Goal: Task Accomplishment & Management: Manage account settings

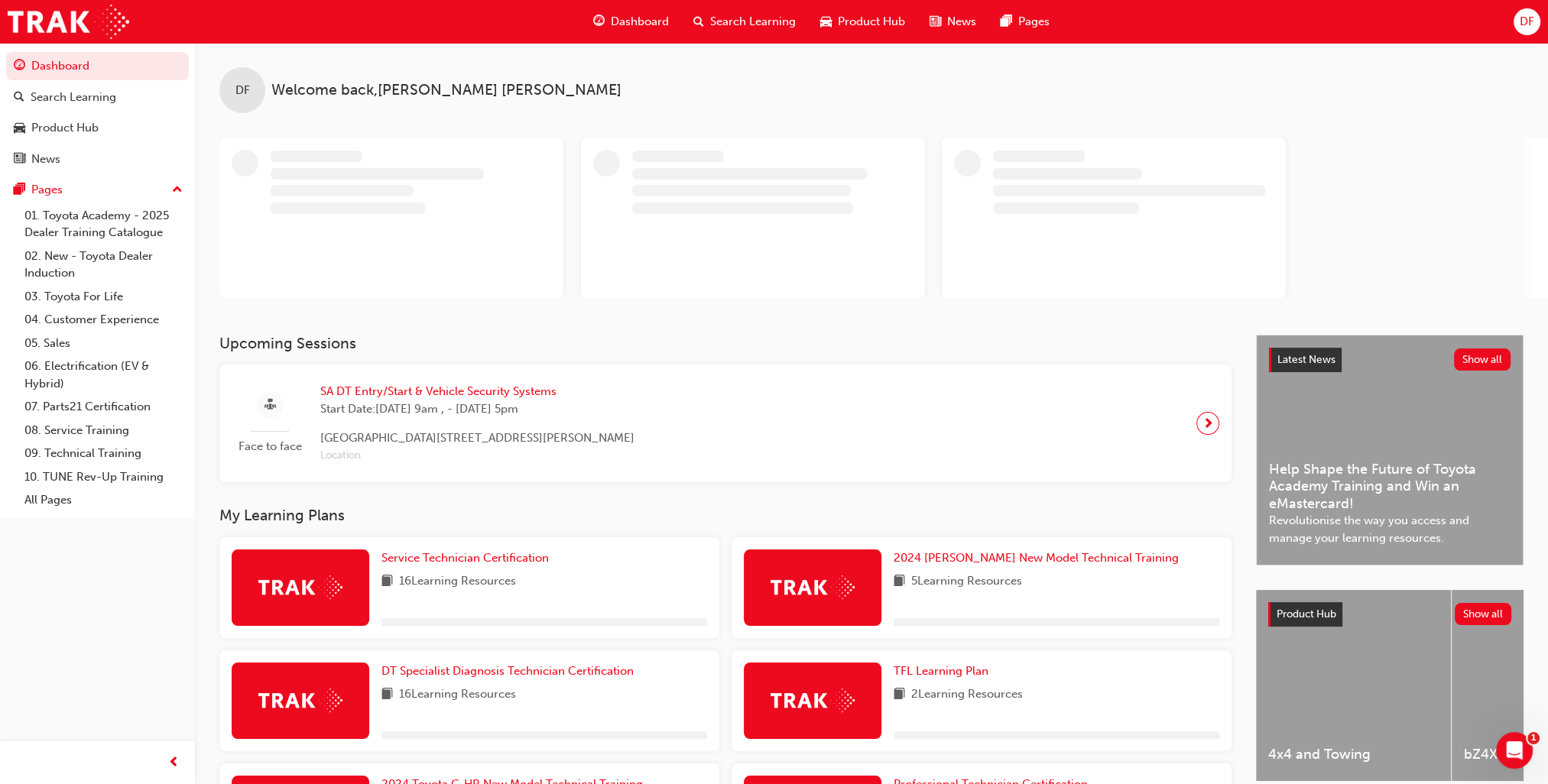
click at [1530, 20] on span "DF" at bounding box center [1527, 21] width 15 height 17
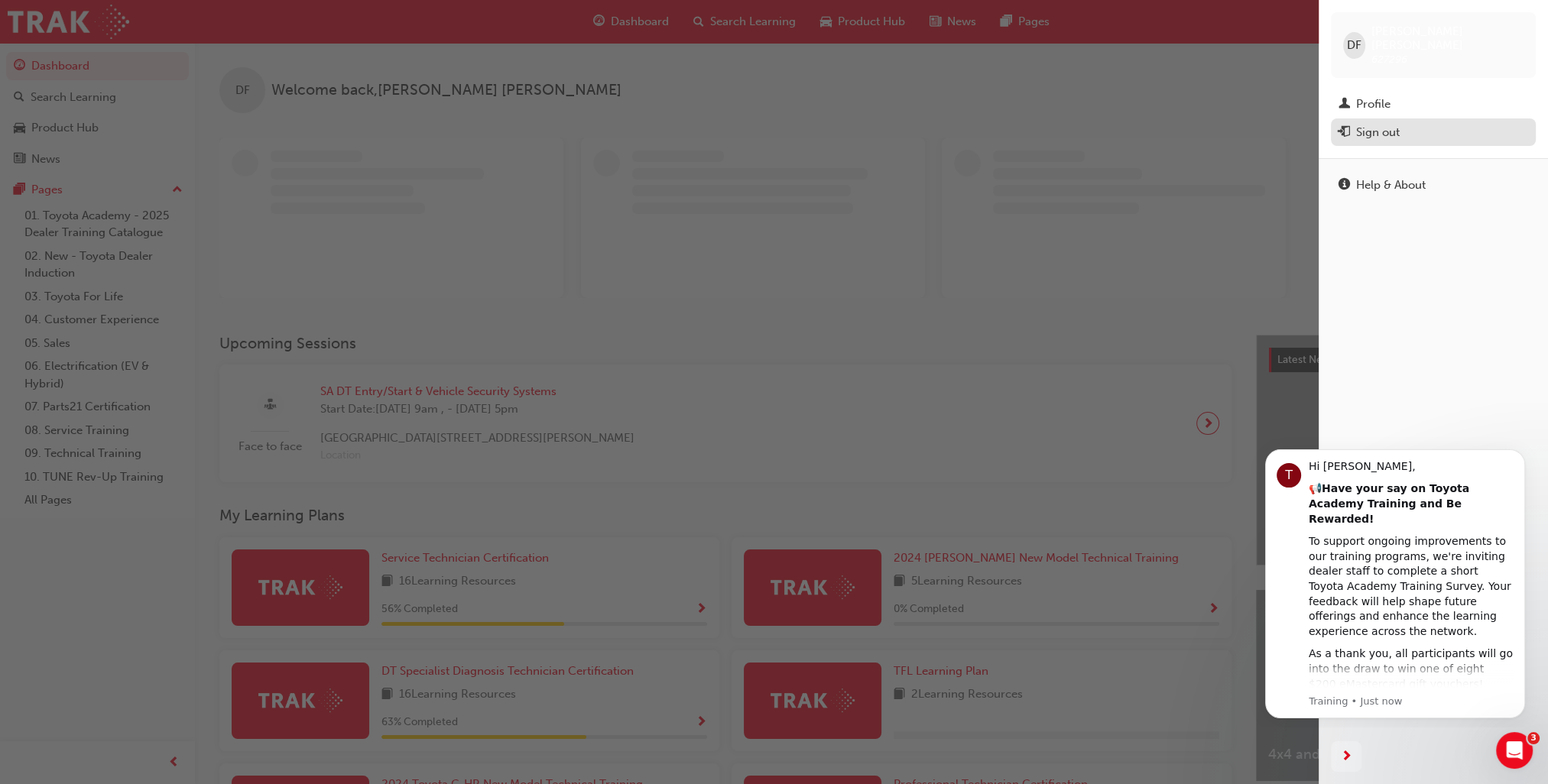
click at [1387, 124] on div "Sign out" at bounding box center [1378, 132] width 44 height 17
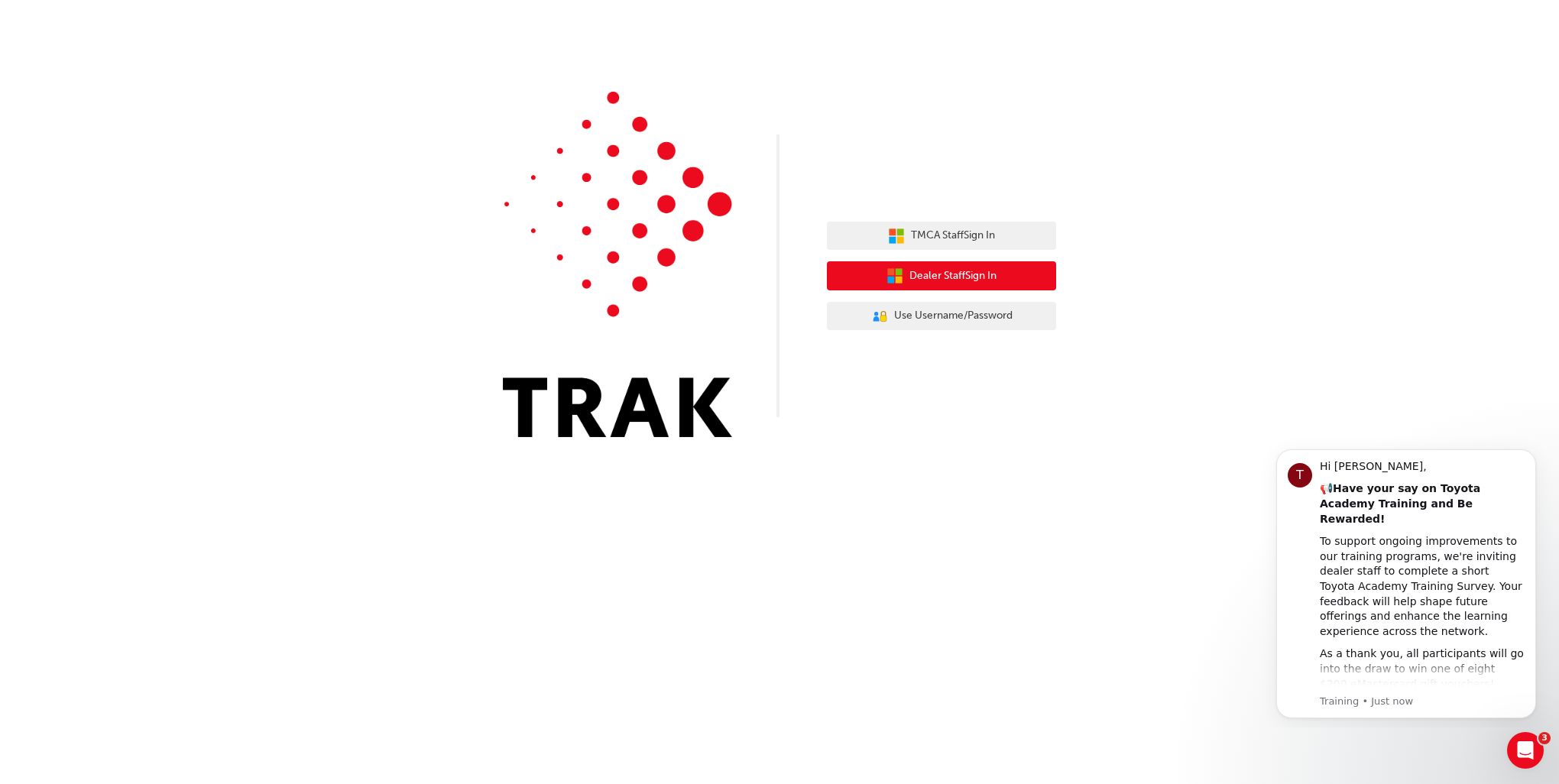
click at [975, 268] on span "Dealer Staff Sign In" at bounding box center [953, 276] width 87 height 17
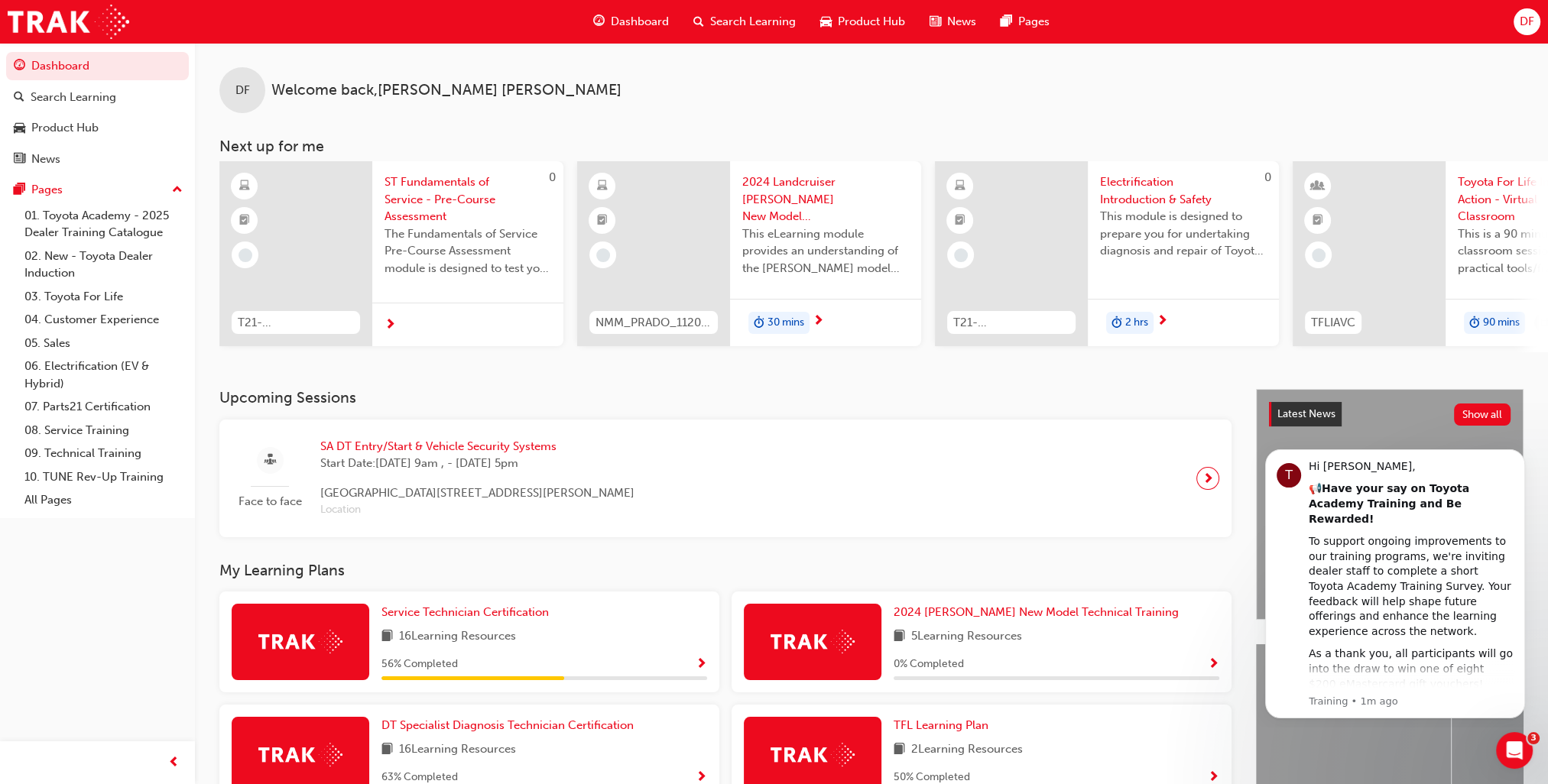
click at [1077, 424] on div "Face to face SA DT Entry/Start & Vehicle Security Systems Start Date: Tue 4 Nov…" at bounding box center [725, 478] width 1012 height 117
click at [1526, 28] on span "DF" at bounding box center [1527, 21] width 15 height 17
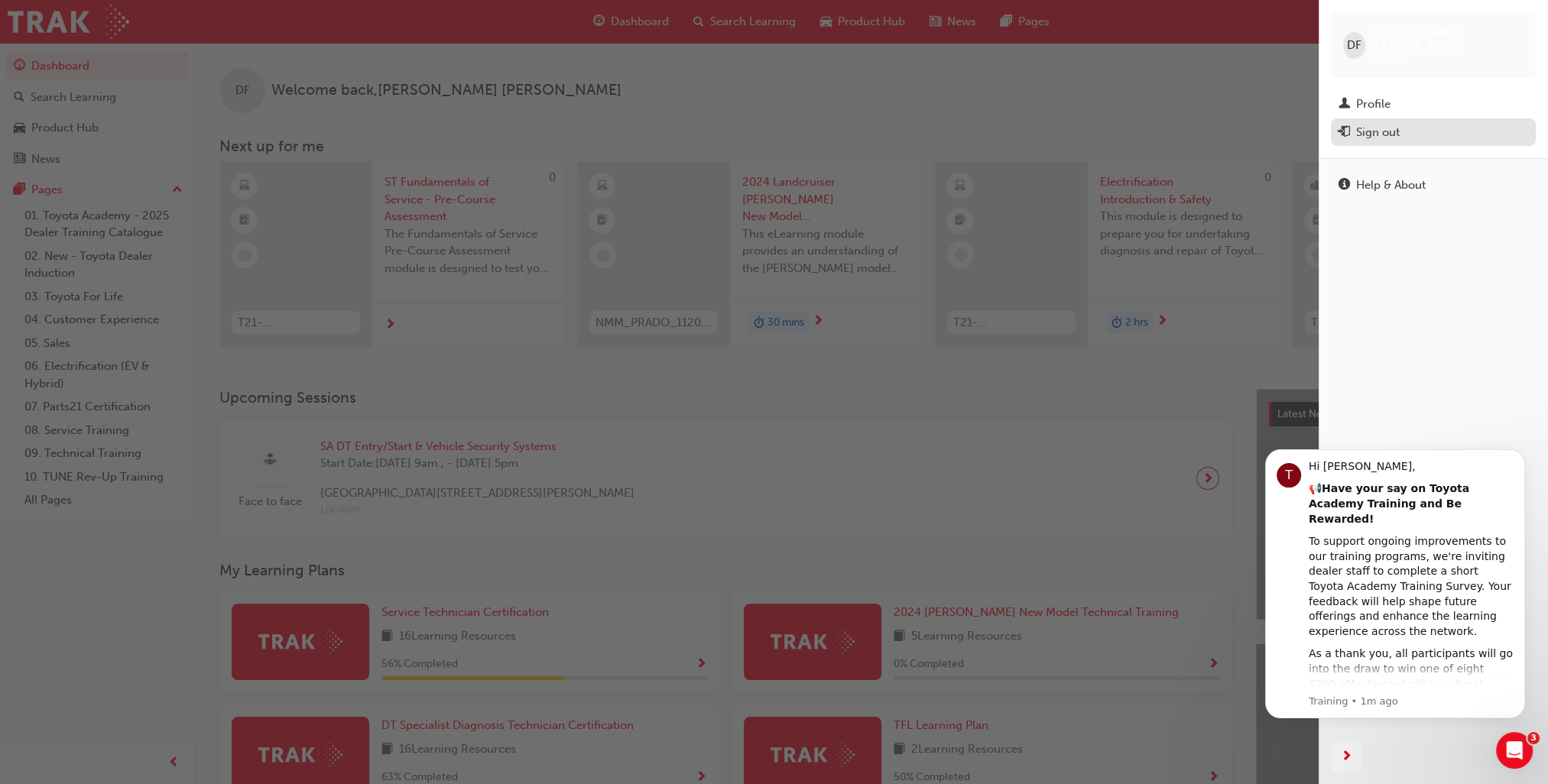
click at [1431, 126] on div "Sign out" at bounding box center [1433, 132] width 189 height 19
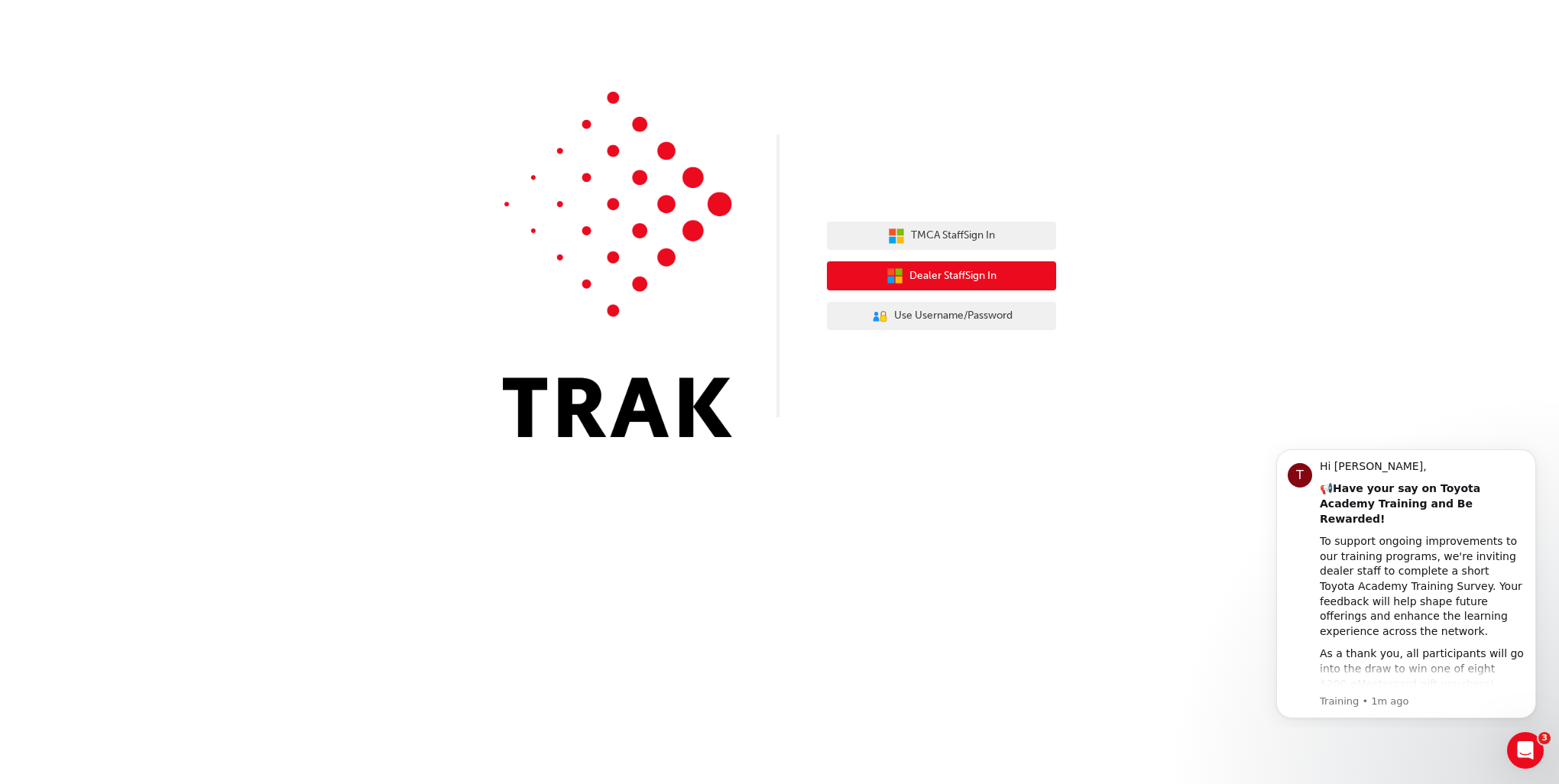
click at [991, 272] on span "Dealer Staff Sign In" at bounding box center [953, 276] width 87 height 17
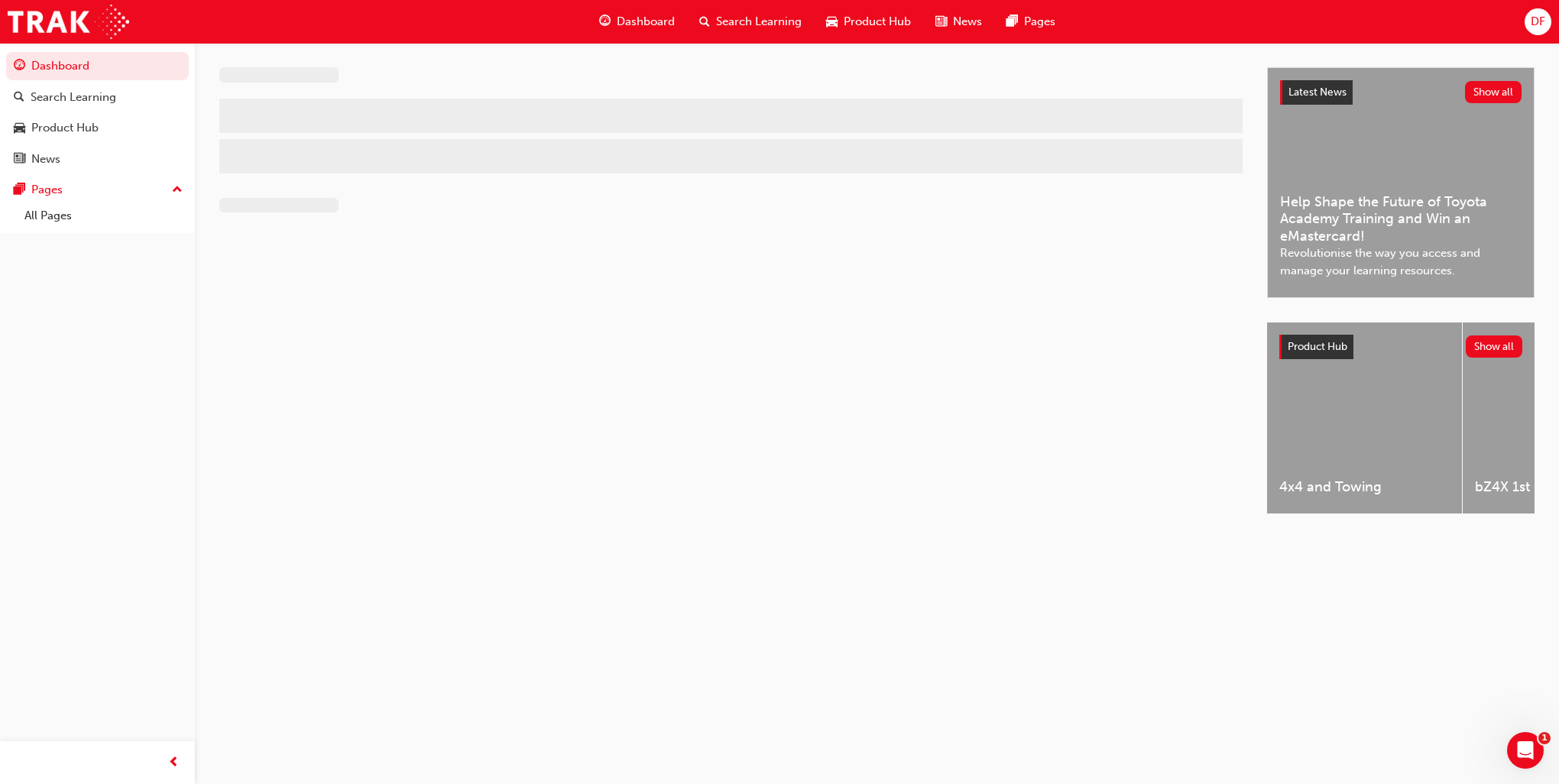
click at [1533, 26] on span "DF" at bounding box center [1538, 21] width 15 height 17
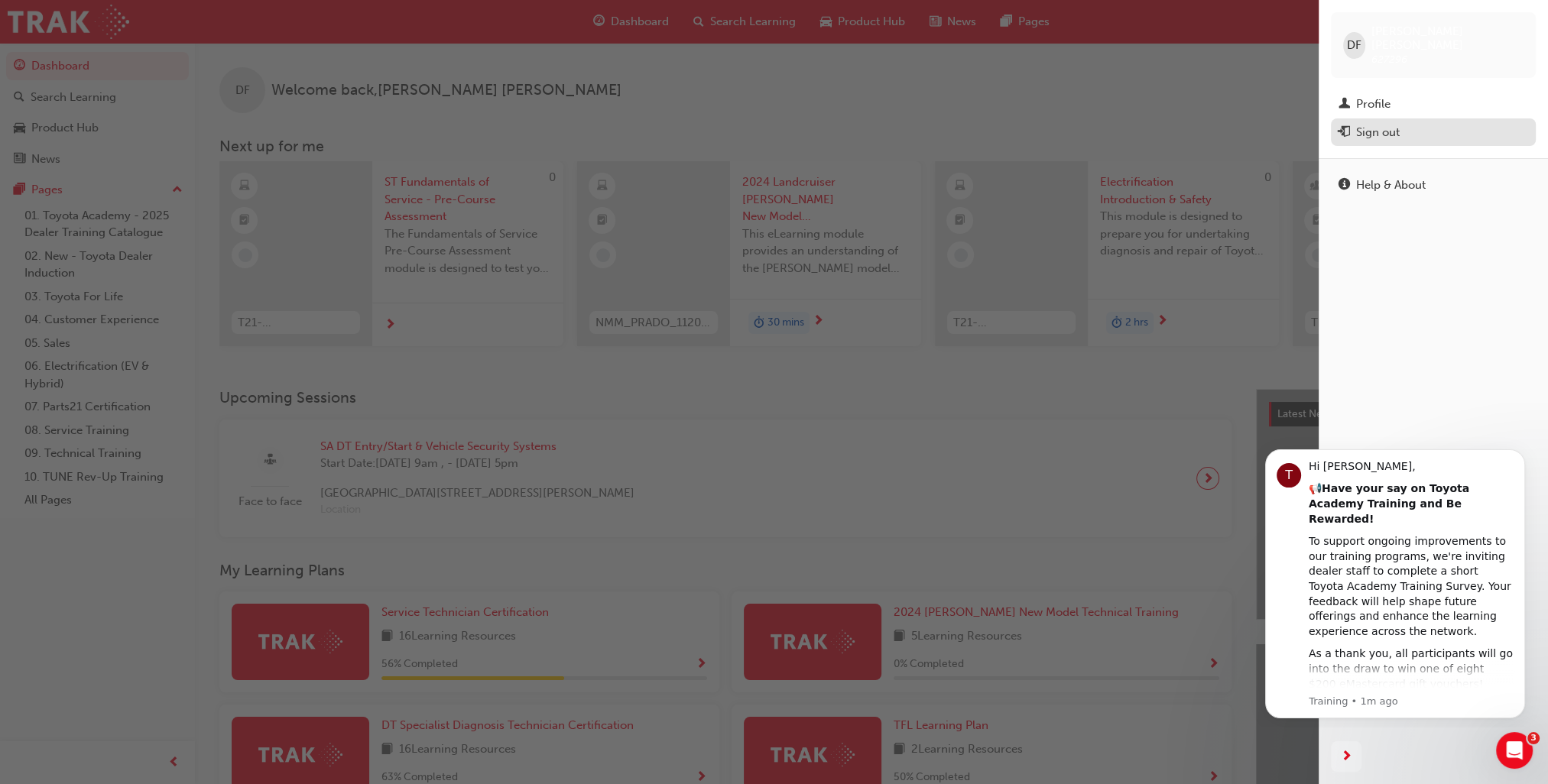
click at [1370, 124] on div "Sign out" at bounding box center [1378, 132] width 44 height 17
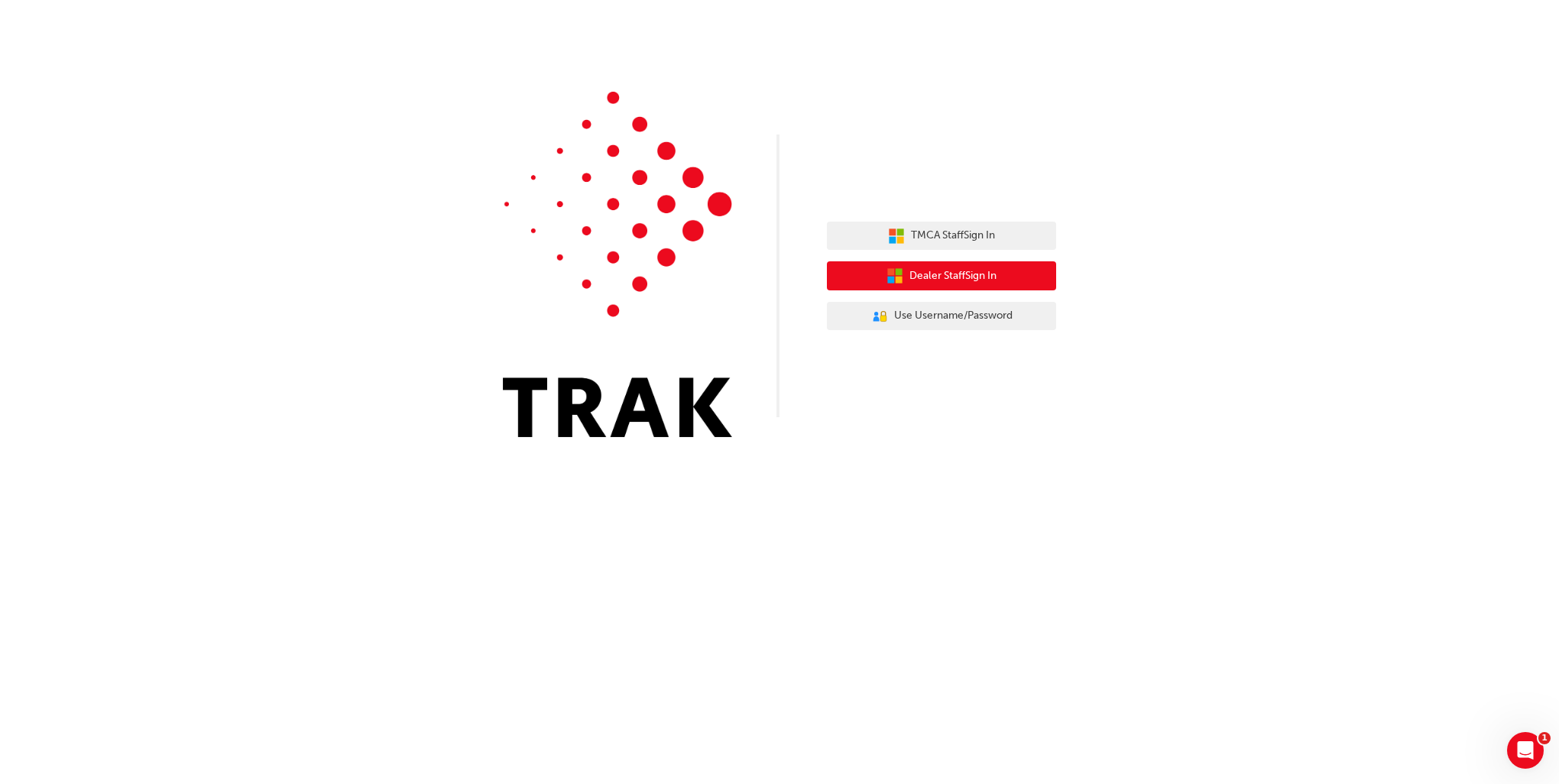
click at [1018, 274] on button "Dealer Staff Sign In" at bounding box center [941, 275] width 229 height 29
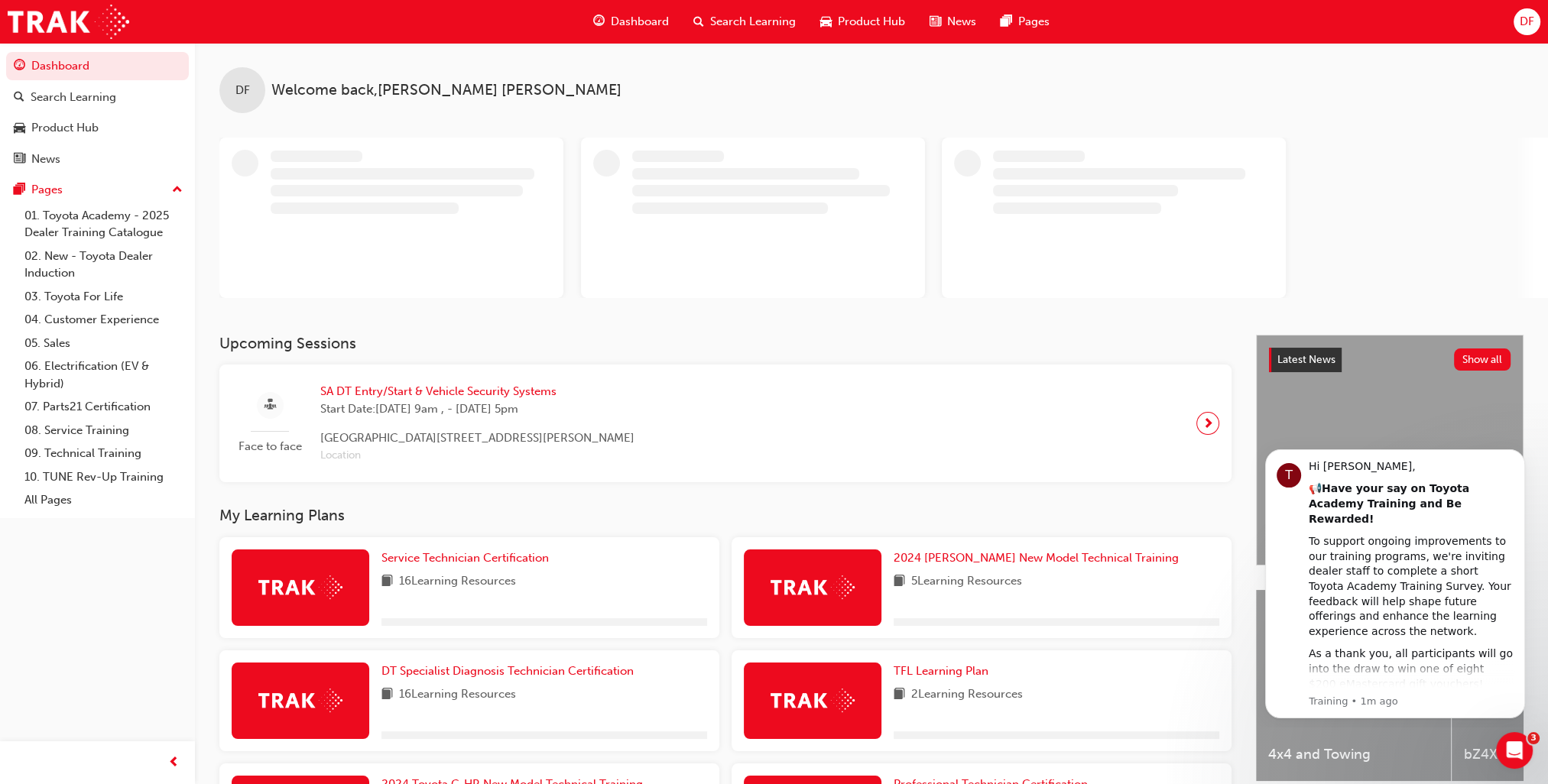
click at [1538, 23] on div "DF" at bounding box center [1527, 21] width 26 height 26
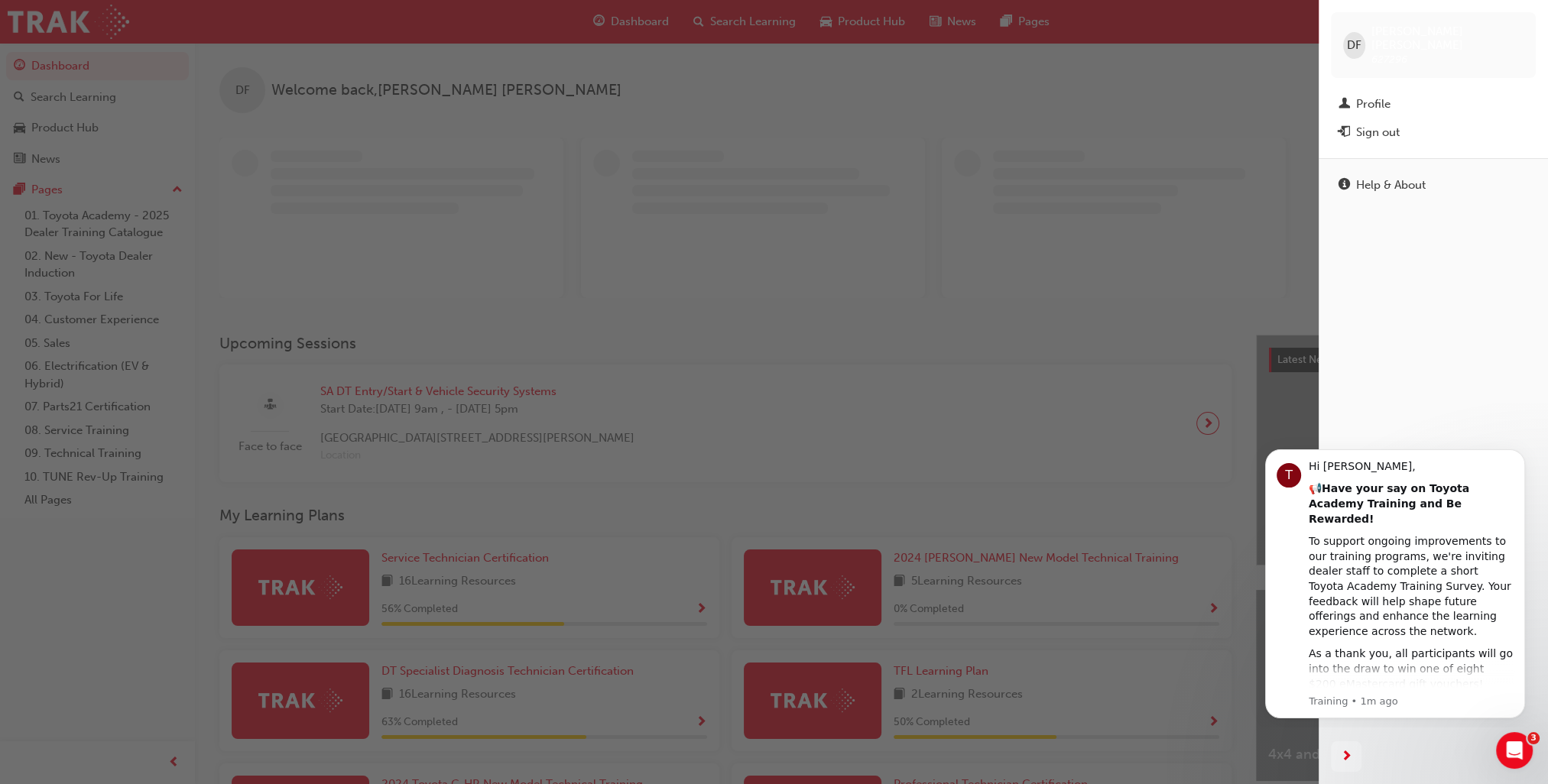
click at [1438, 135] on div "DF Daniel Fisher 627296 Profile Sign out" at bounding box center [1433, 78] width 229 height 158
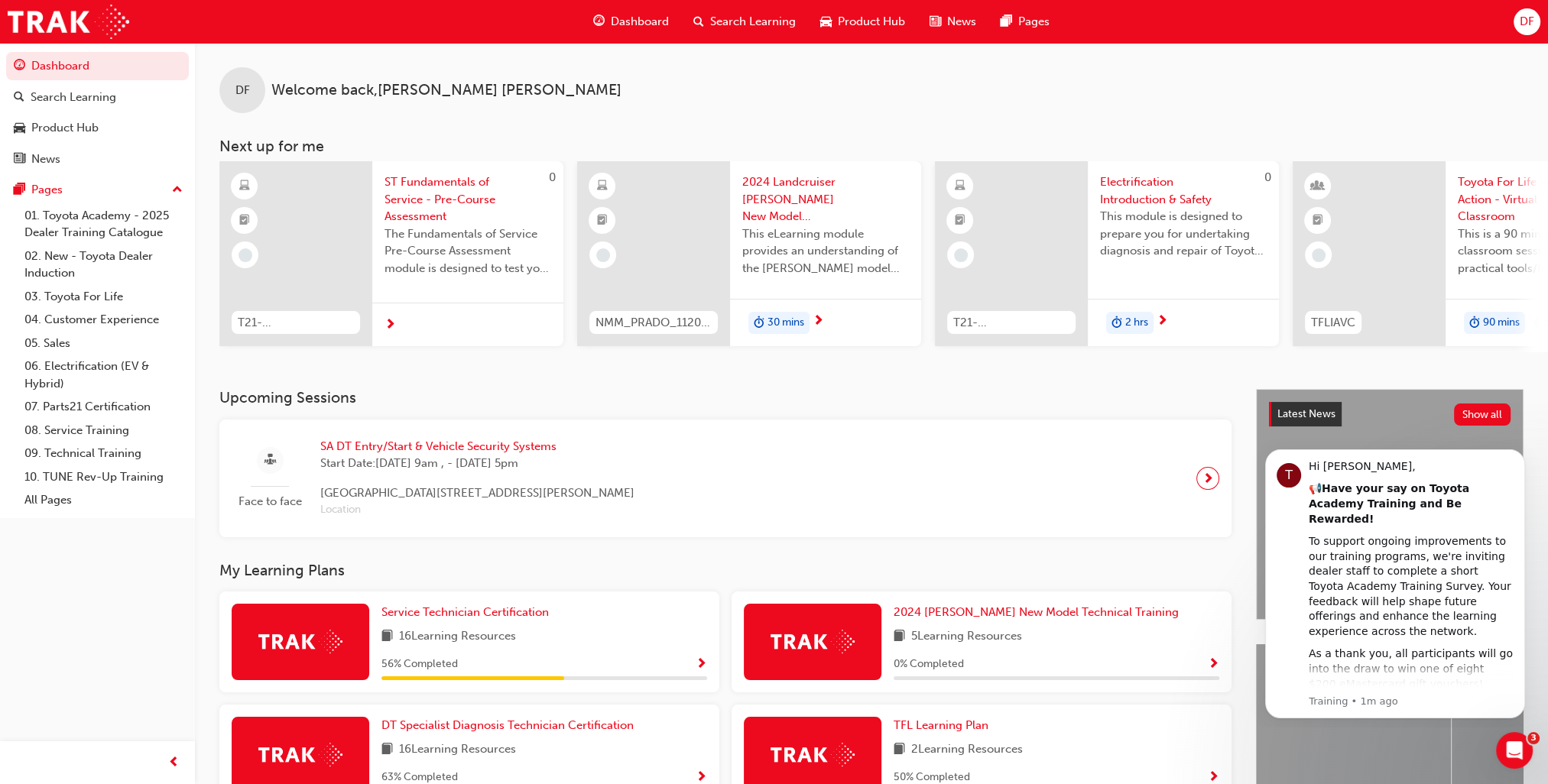
click at [1514, 29] on button "DF" at bounding box center [1527, 21] width 26 height 26
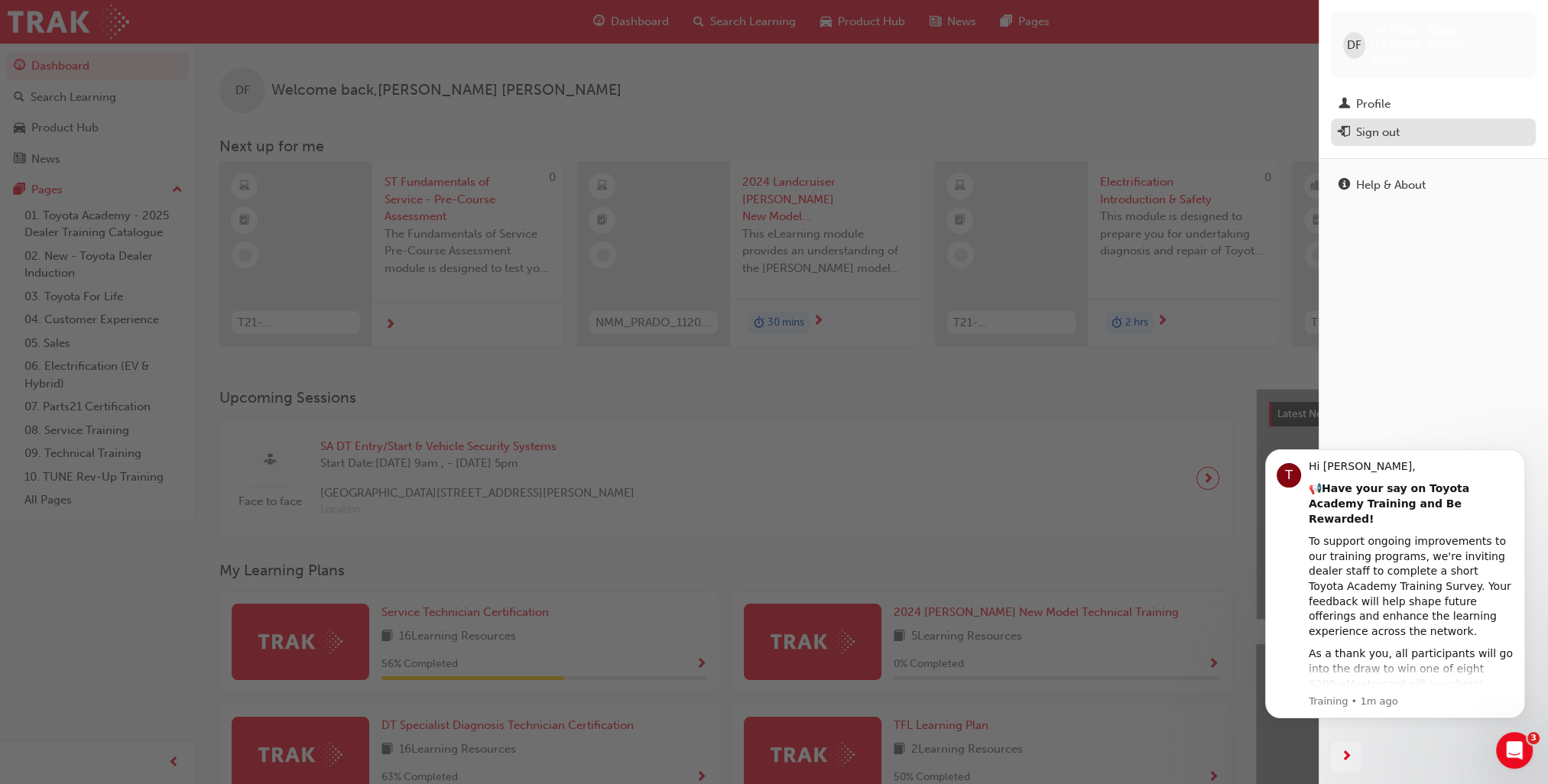
click at [1385, 124] on div "Sign out" at bounding box center [1378, 132] width 44 height 17
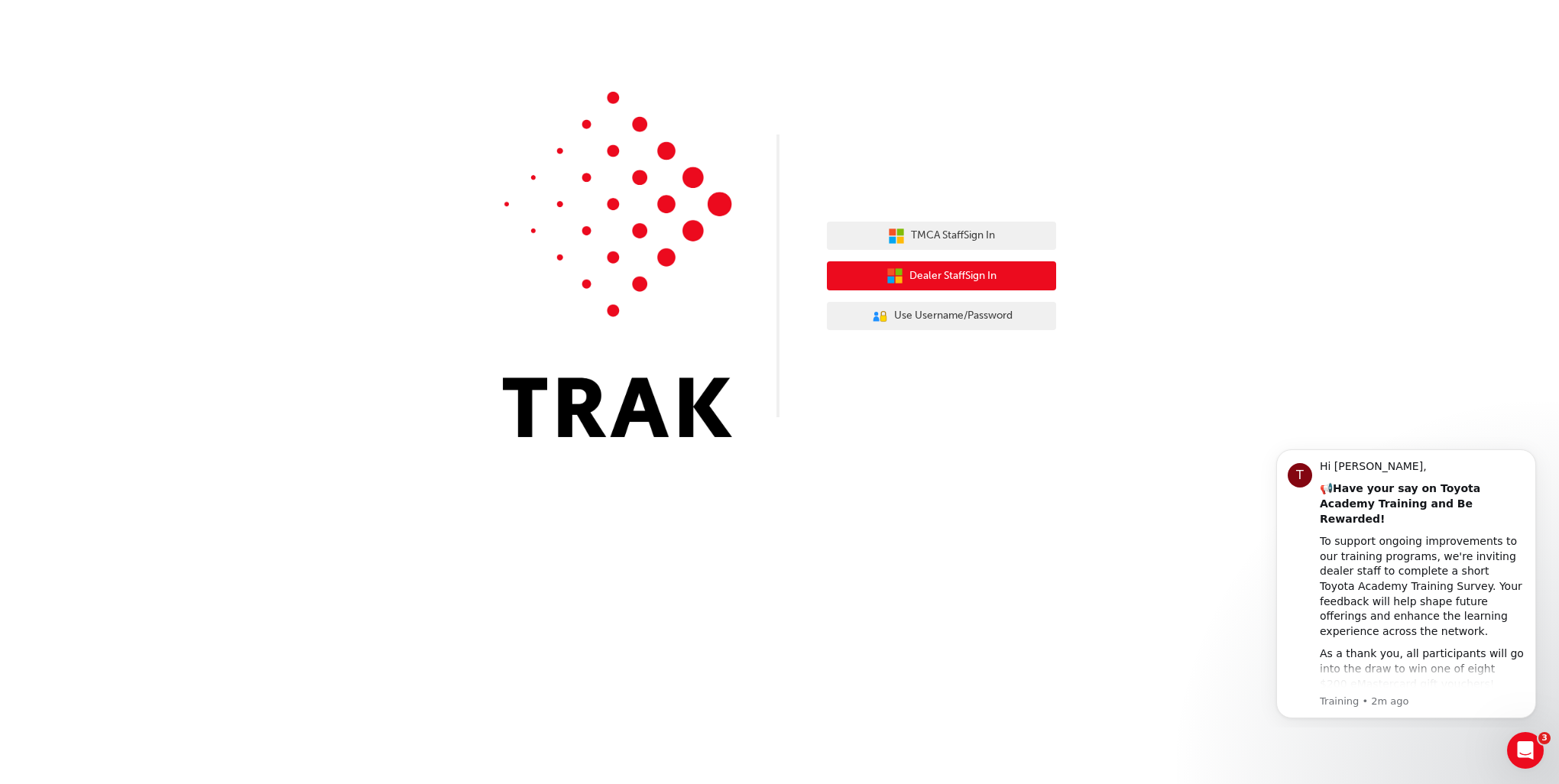
click at [1045, 287] on button "Dealer Staff Sign In" at bounding box center [941, 275] width 229 height 29
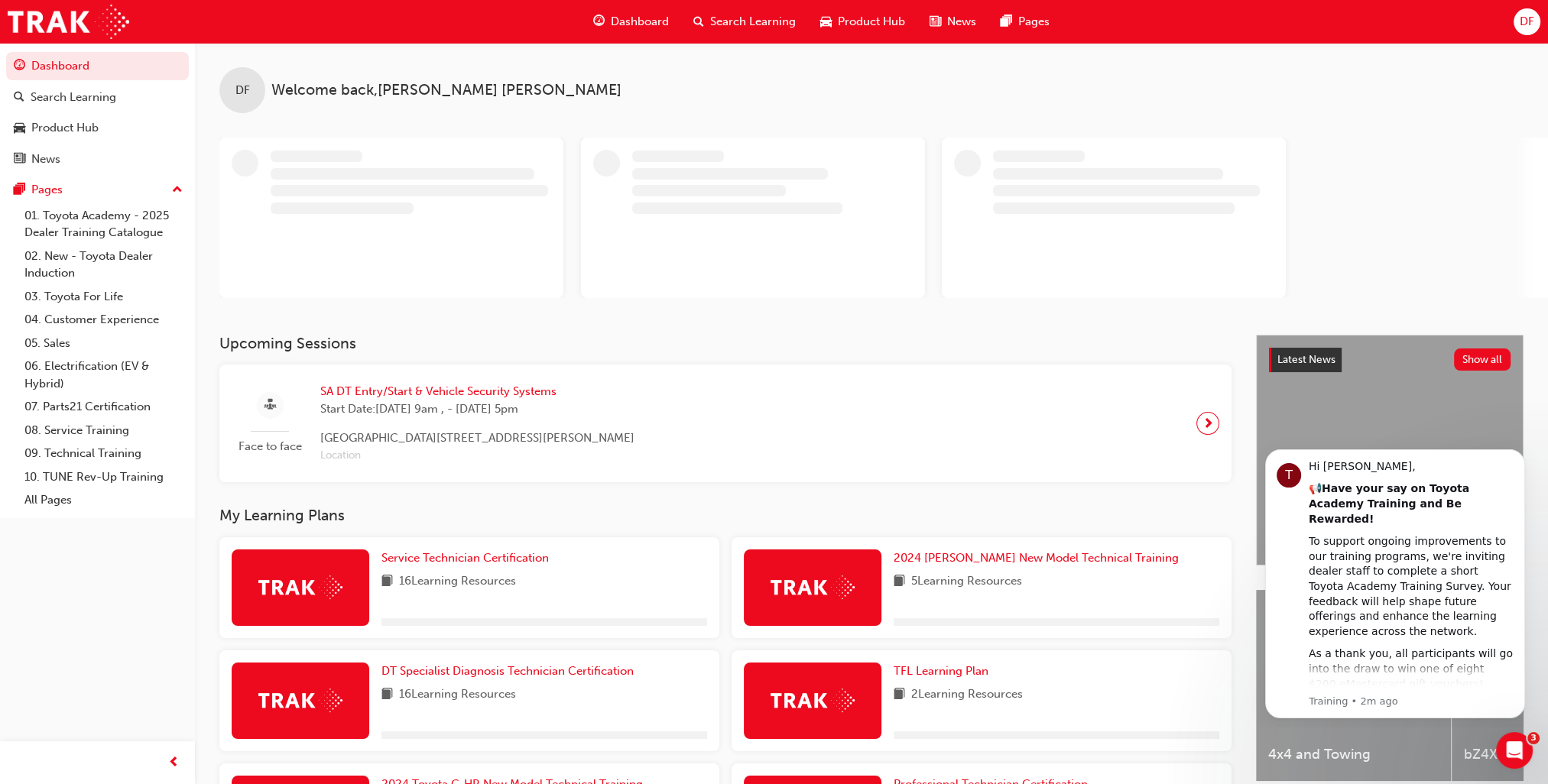
drag, startPoint x: 0, startPoint y: 0, endPoint x: 1156, endPoint y: 321, distance: 1199.7
click at [1156, 321] on div "DF Welcome back , Daniel Fisher" at bounding box center [871, 188] width 1353 height 292
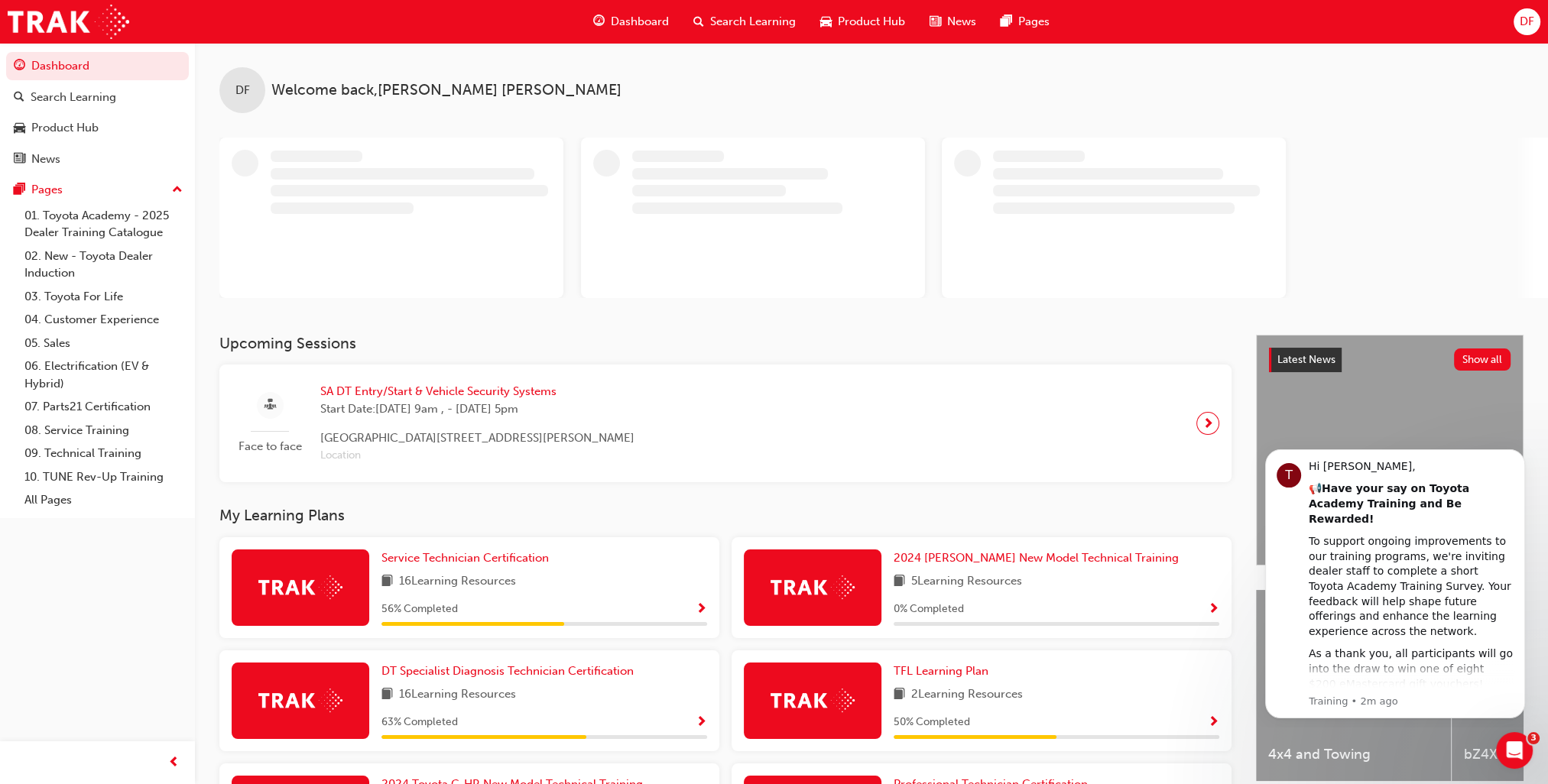
click at [1531, 26] on span "DF" at bounding box center [1527, 21] width 15 height 17
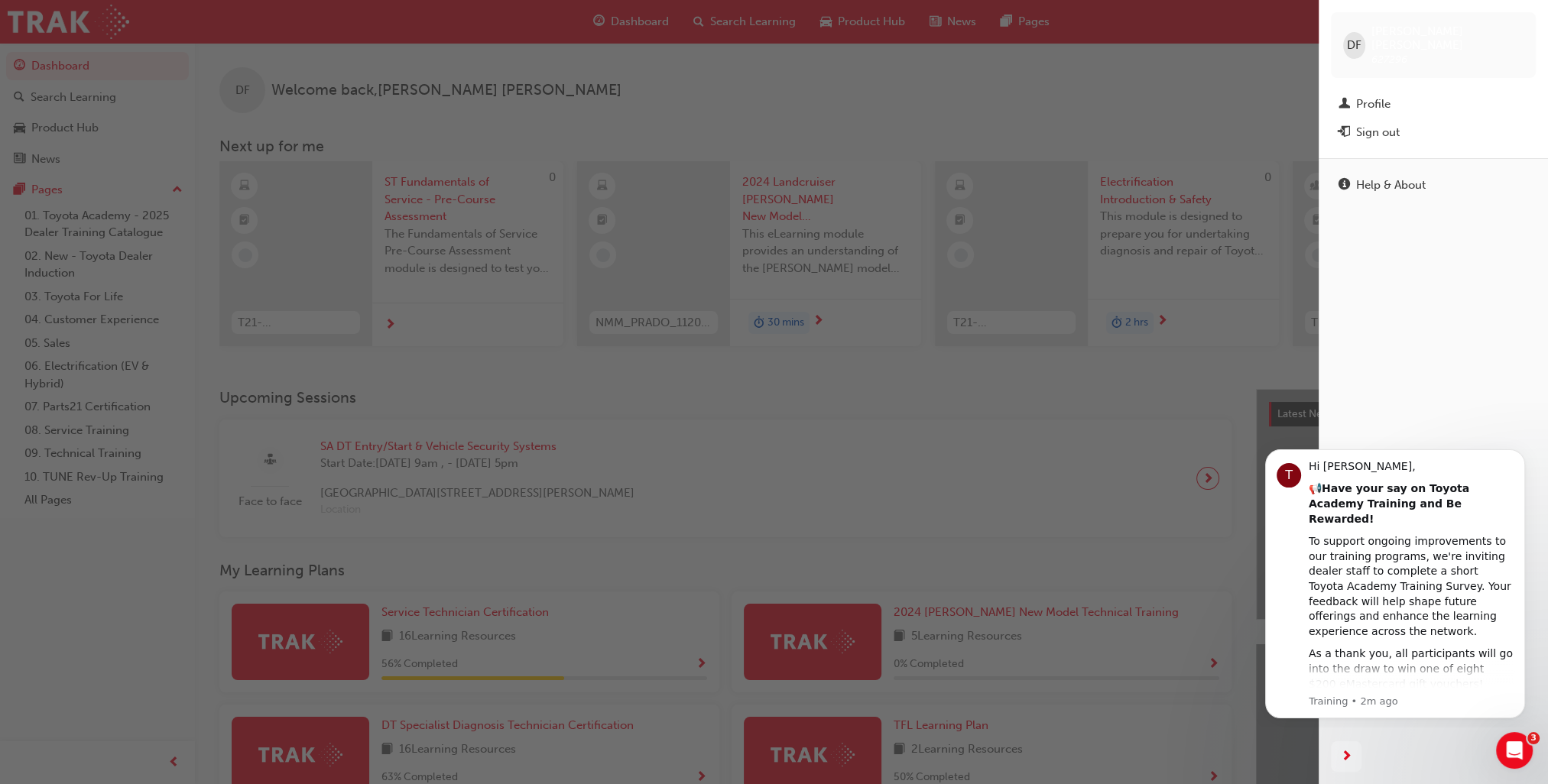
click at [1421, 31] on span "Daniel Fisher" at bounding box center [1447, 38] width 152 height 27
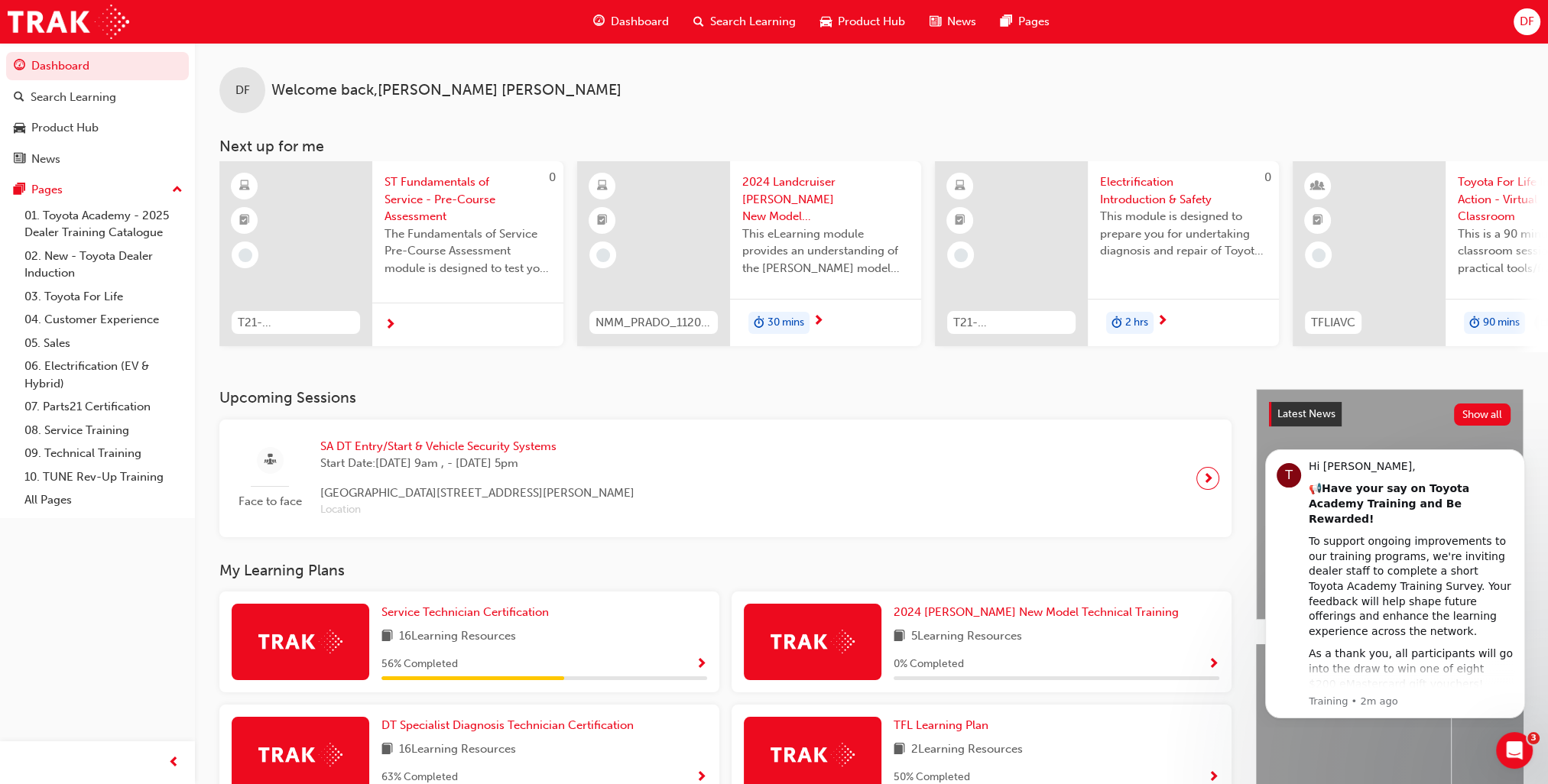
click at [1520, 16] on span "DF" at bounding box center [1527, 21] width 15 height 17
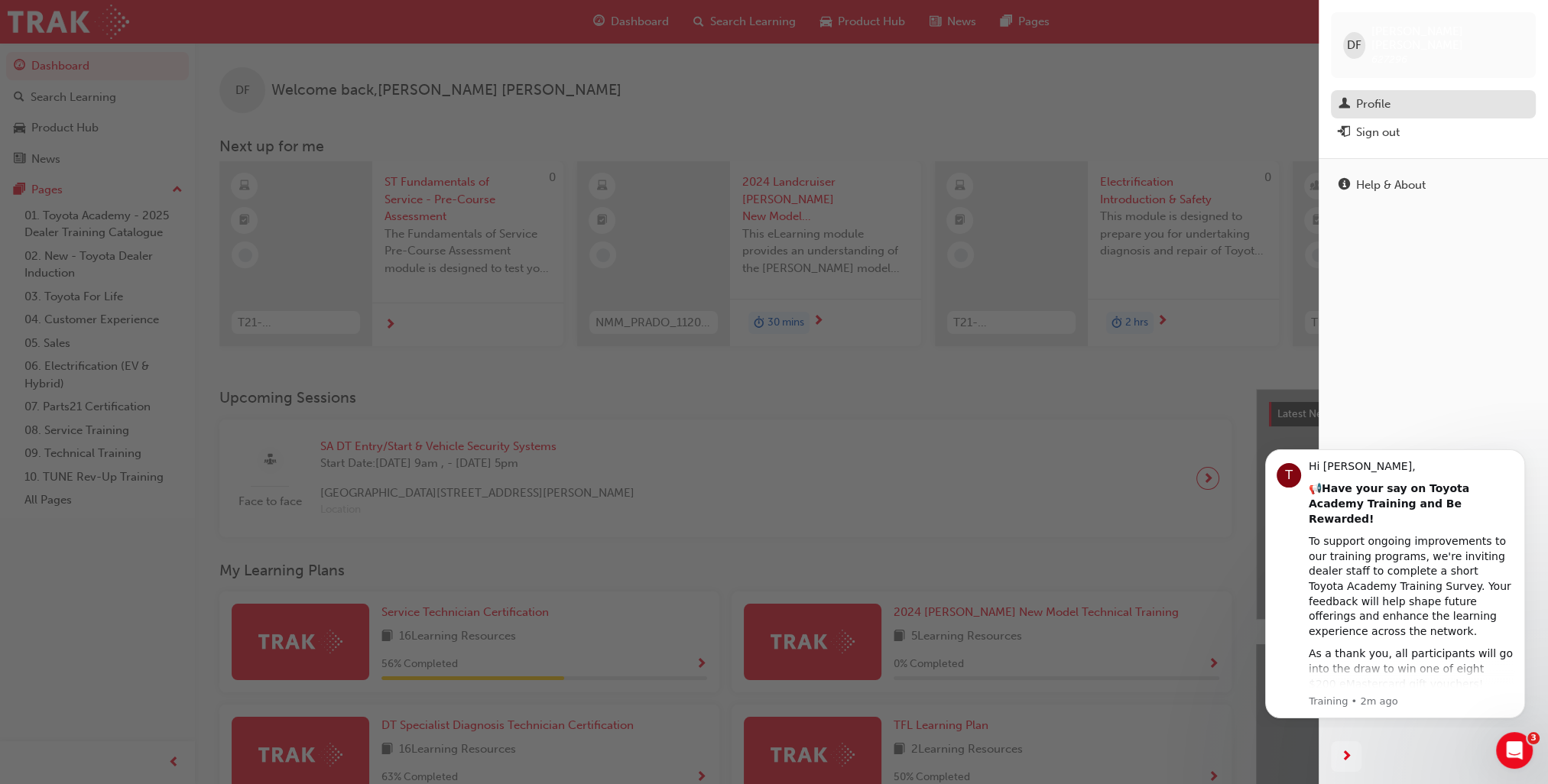
click at [1350, 90] on link "Profile" at bounding box center [1433, 104] width 205 height 28
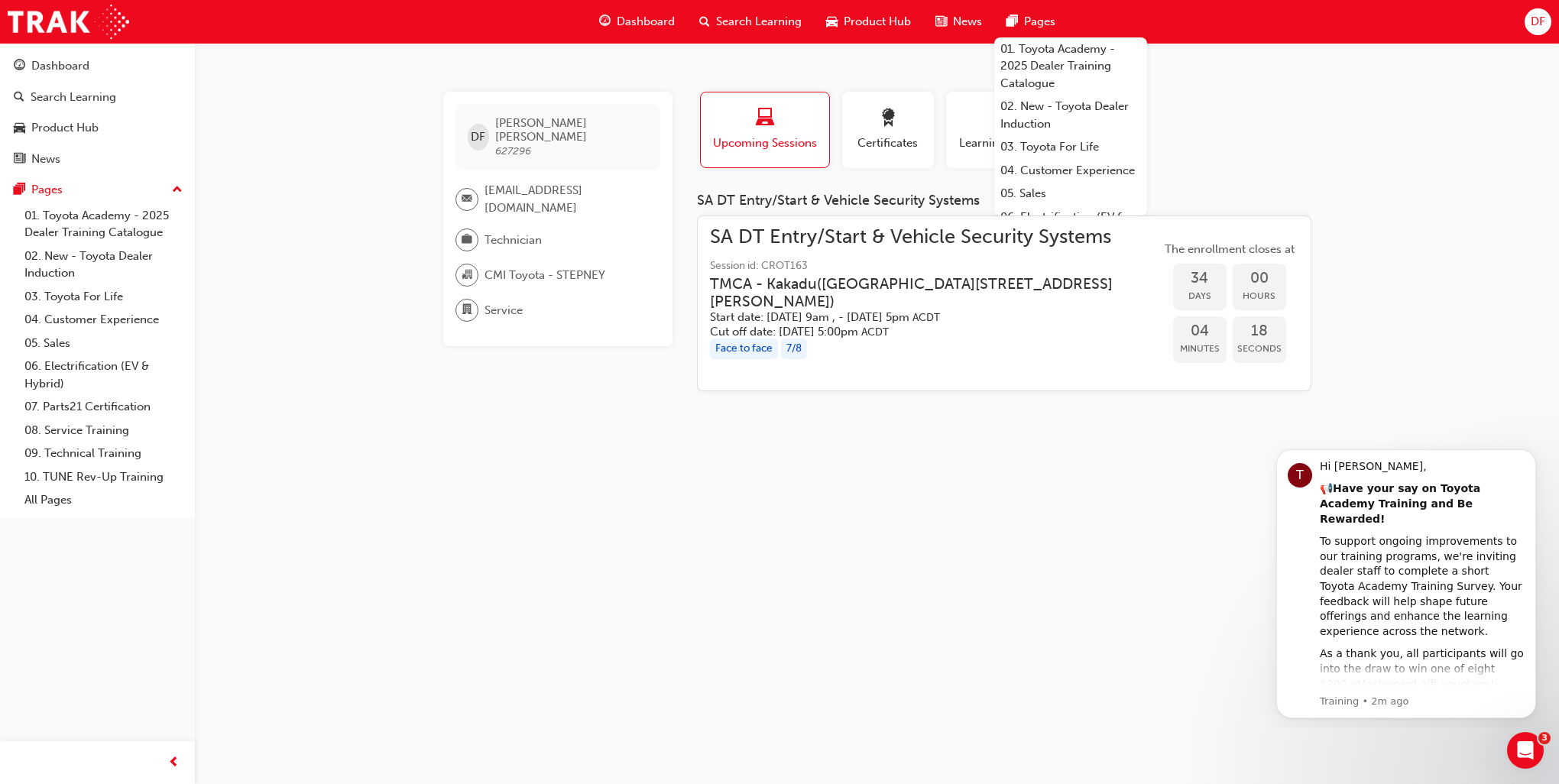
click at [1538, 21] on span "DF" at bounding box center [1538, 21] width 15 height 17
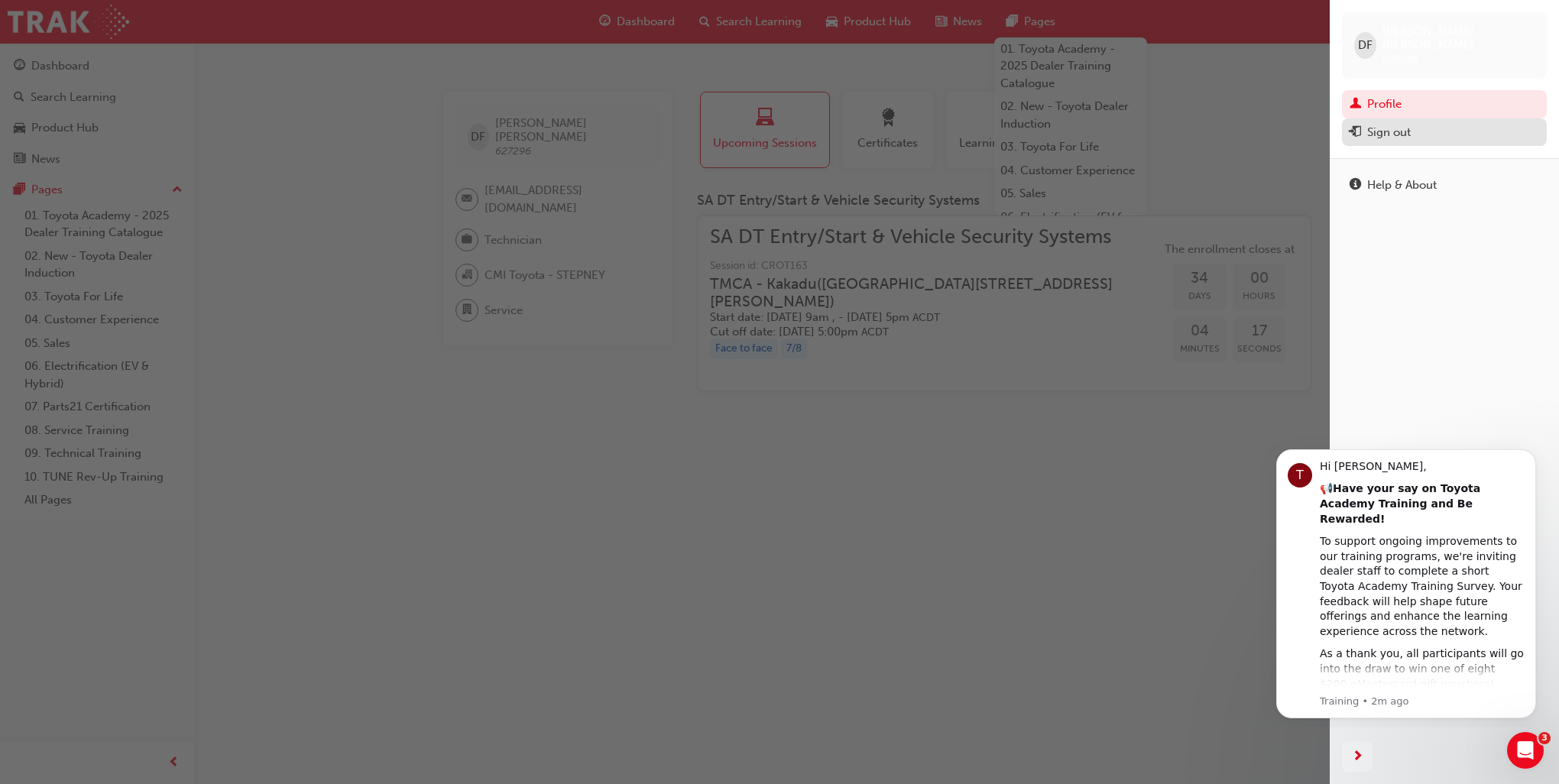
click at [1386, 124] on div "Sign out" at bounding box center [1389, 132] width 44 height 17
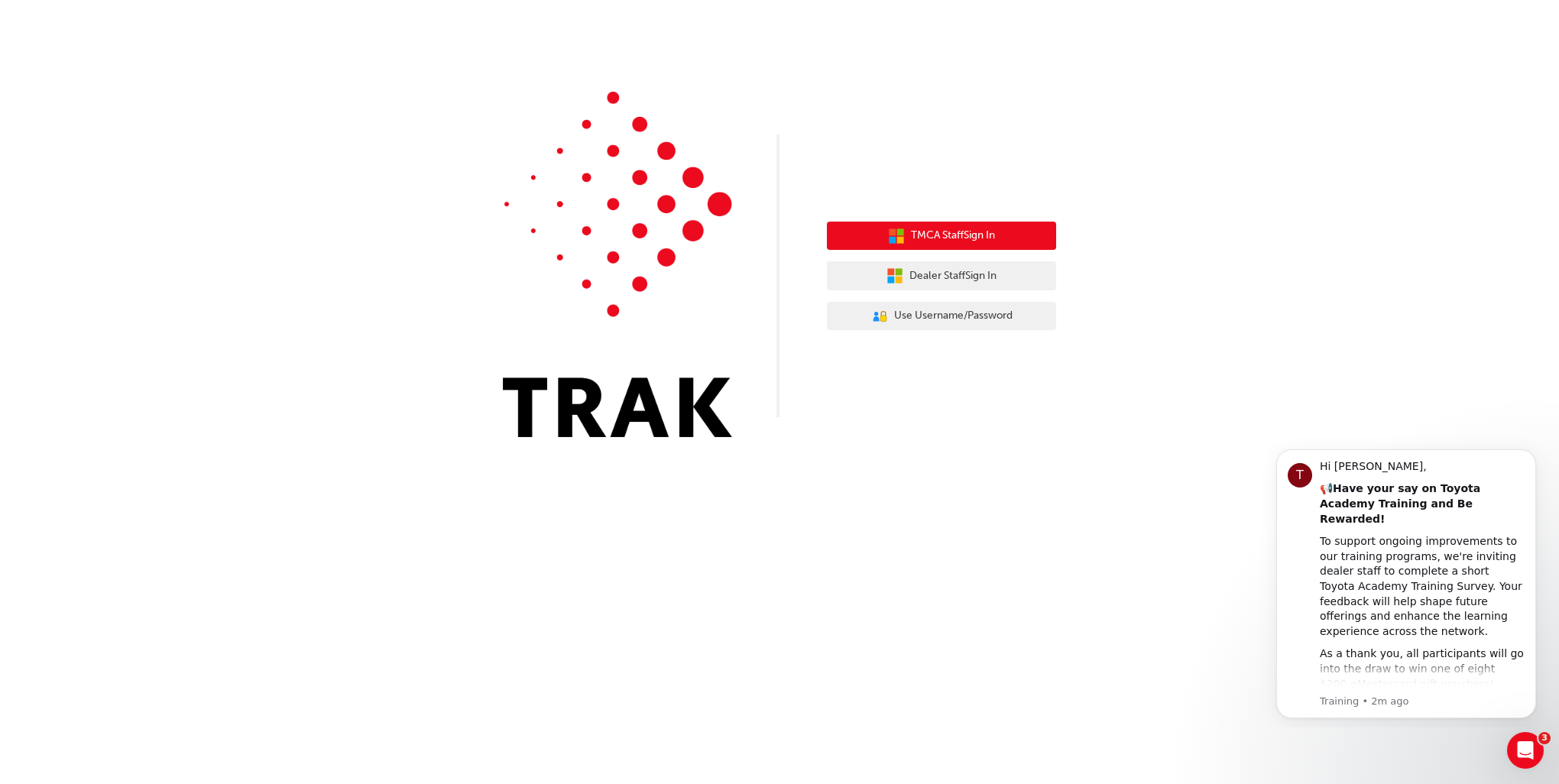
click at [932, 236] on span "TMCA Staff Sign In" at bounding box center [953, 235] width 84 height 17
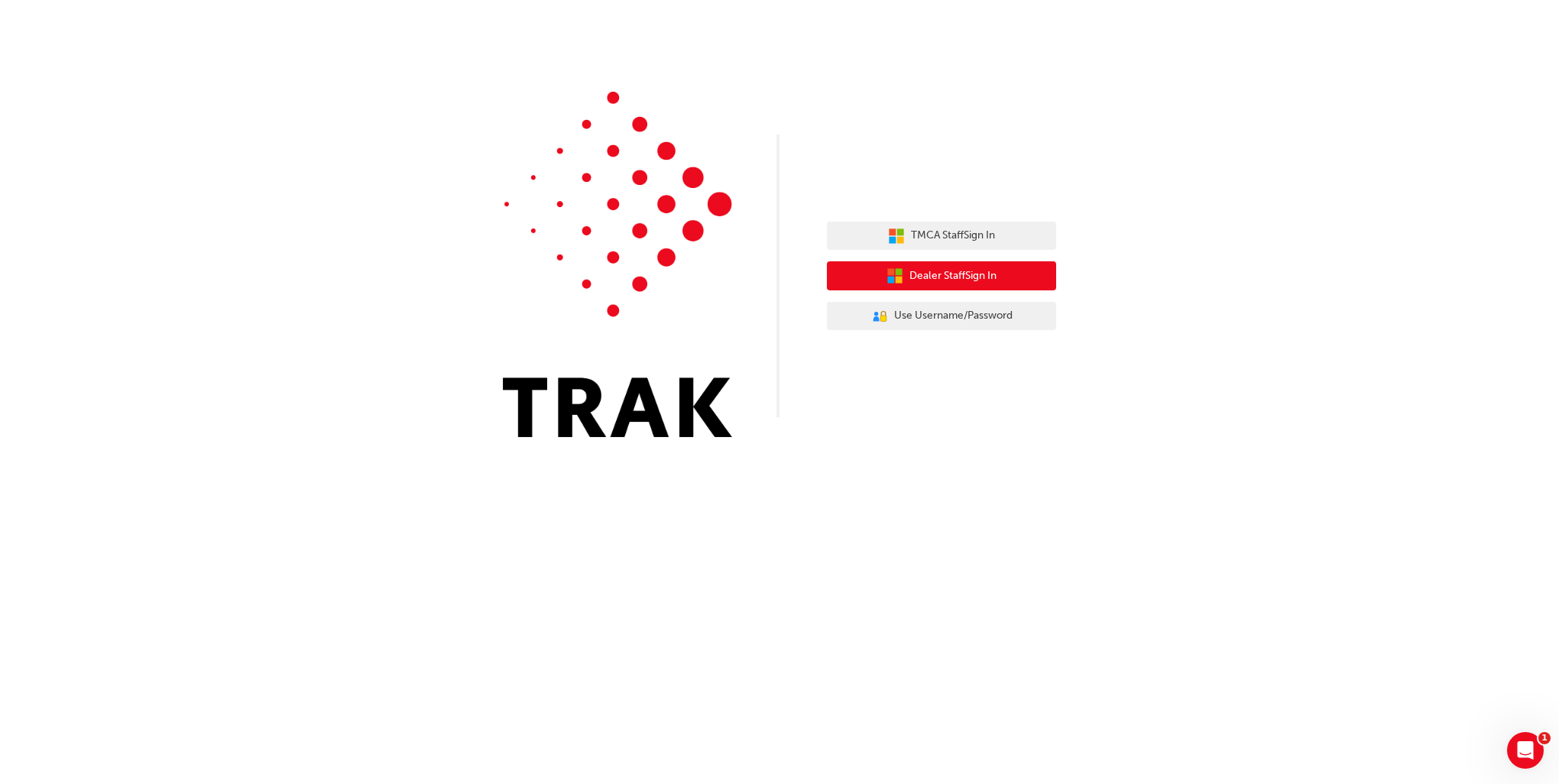
click at [896, 268] on button "Dealer Staff Sign In" at bounding box center [941, 275] width 229 height 29
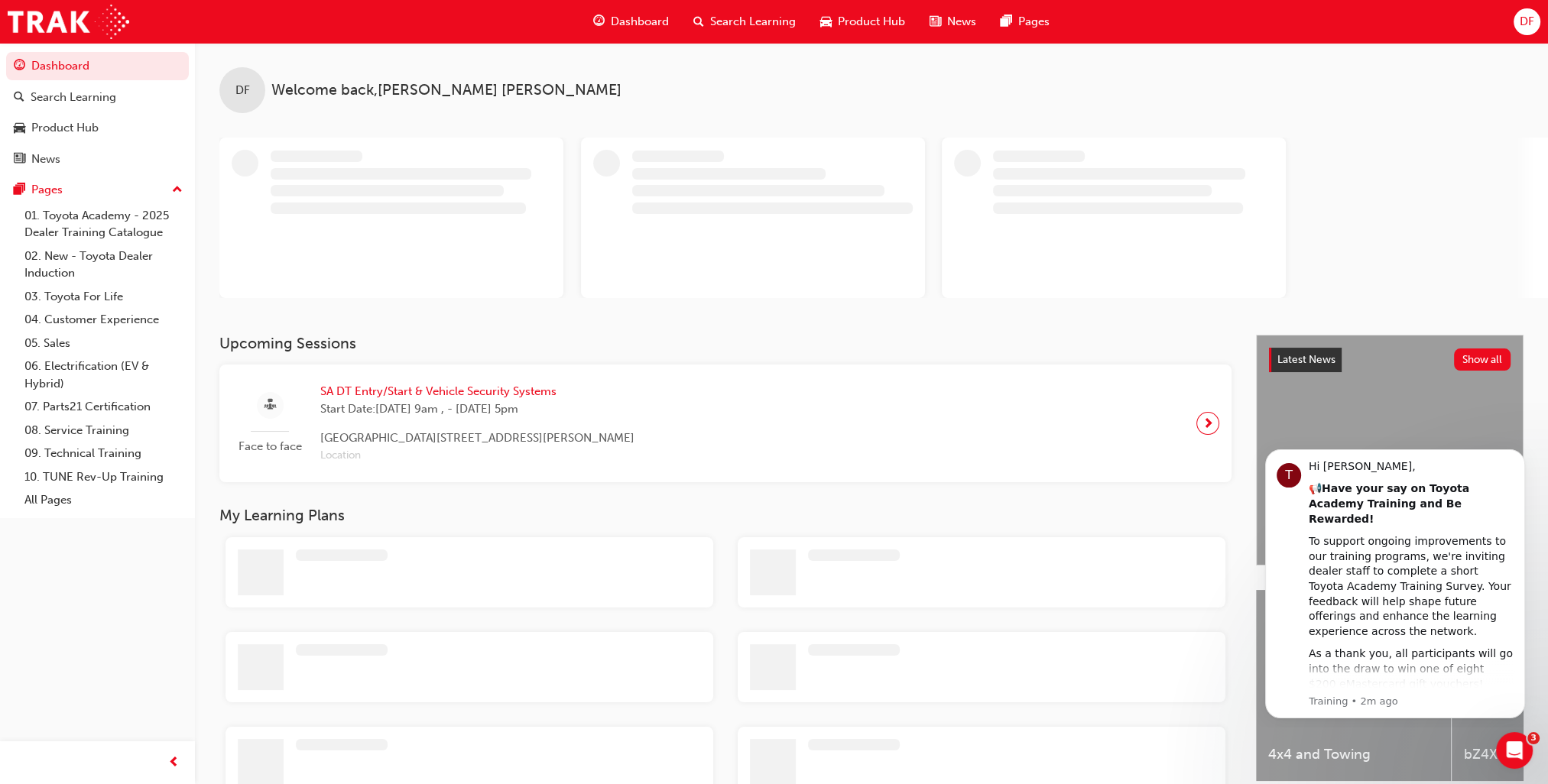
click at [1530, 29] on span "DF" at bounding box center [1527, 21] width 15 height 17
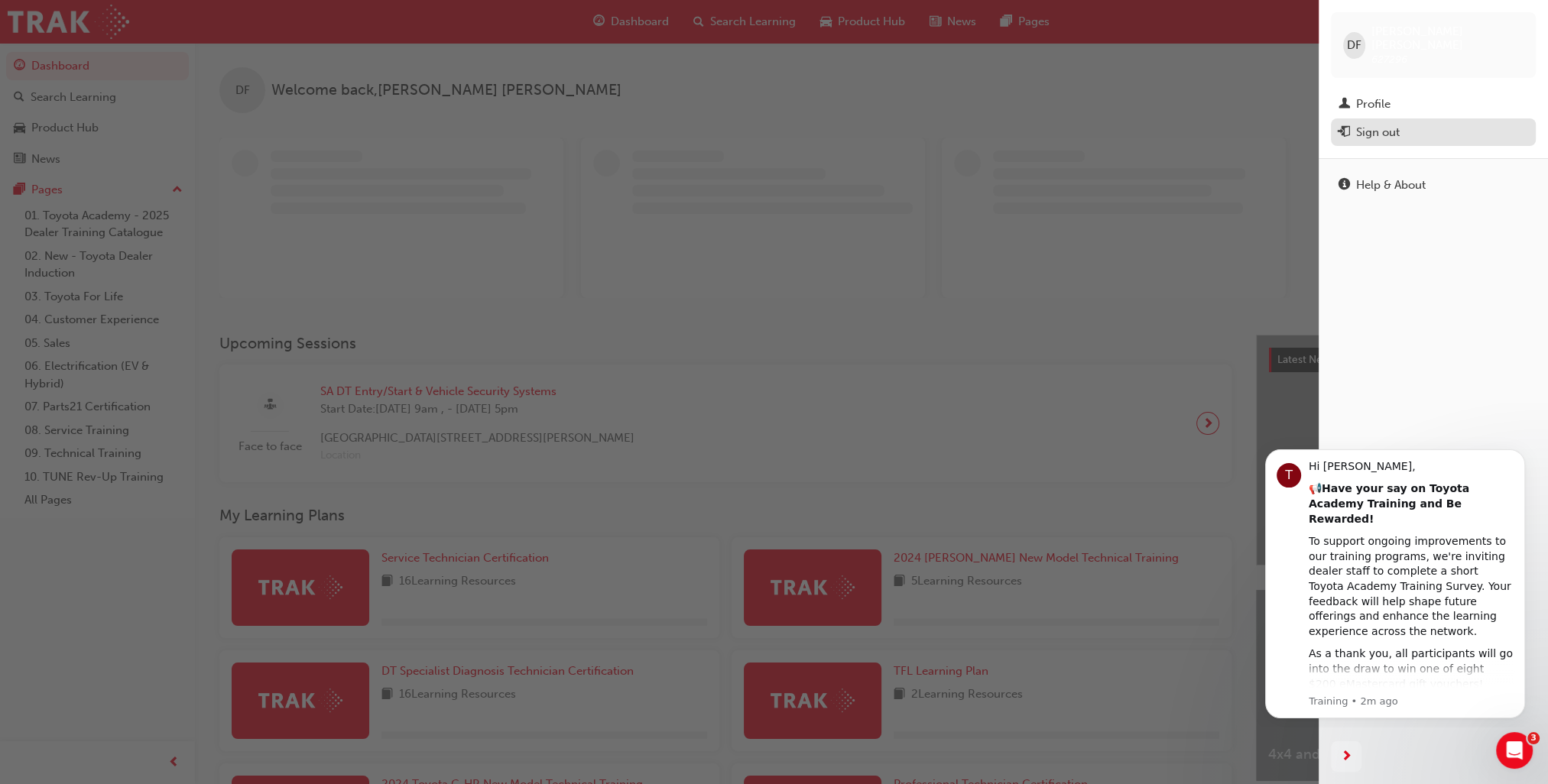
click at [1381, 124] on div "Sign out" at bounding box center [1378, 132] width 44 height 17
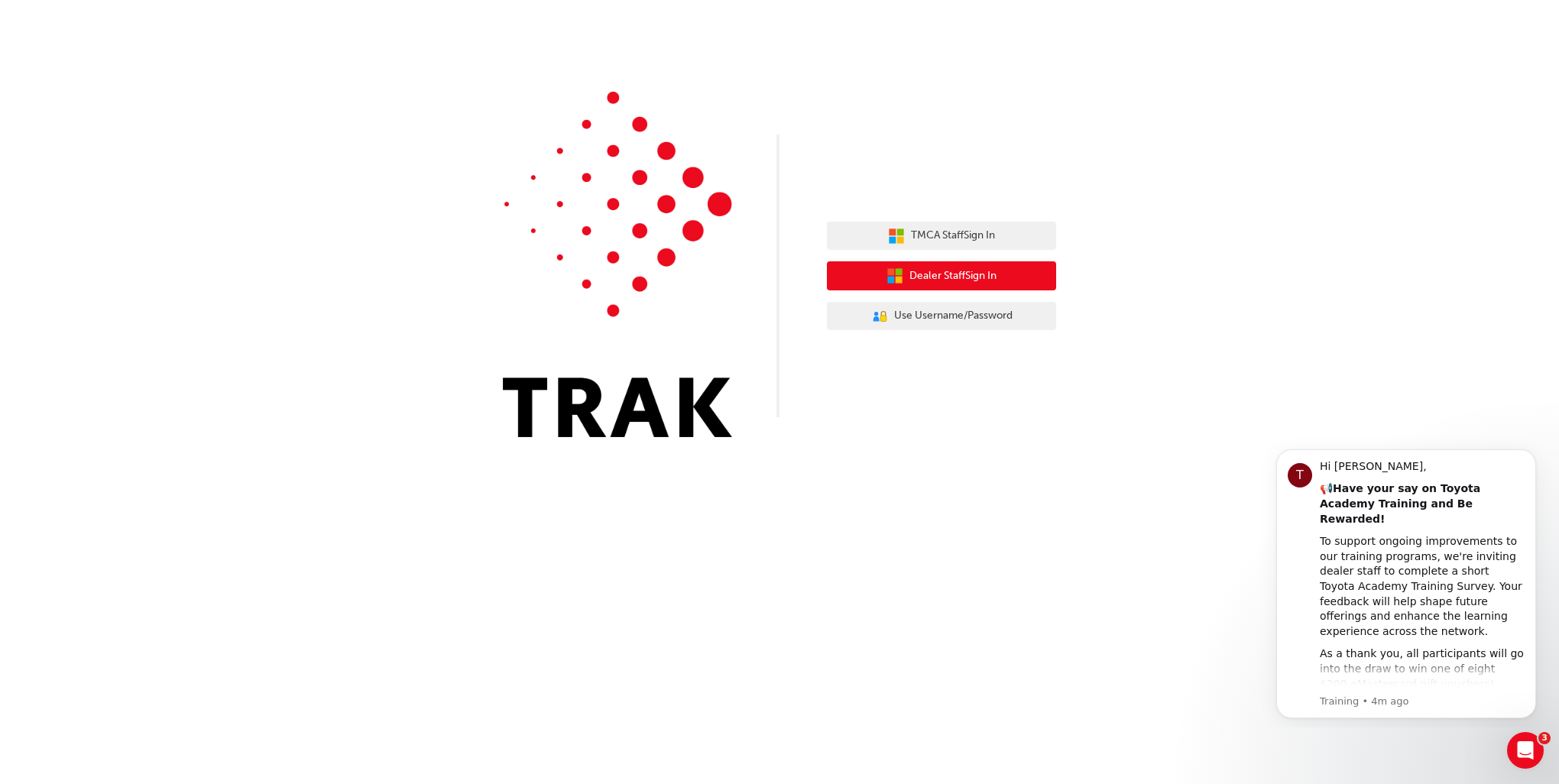
click at [986, 264] on button "Dealer Staff Sign In" at bounding box center [941, 275] width 229 height 29
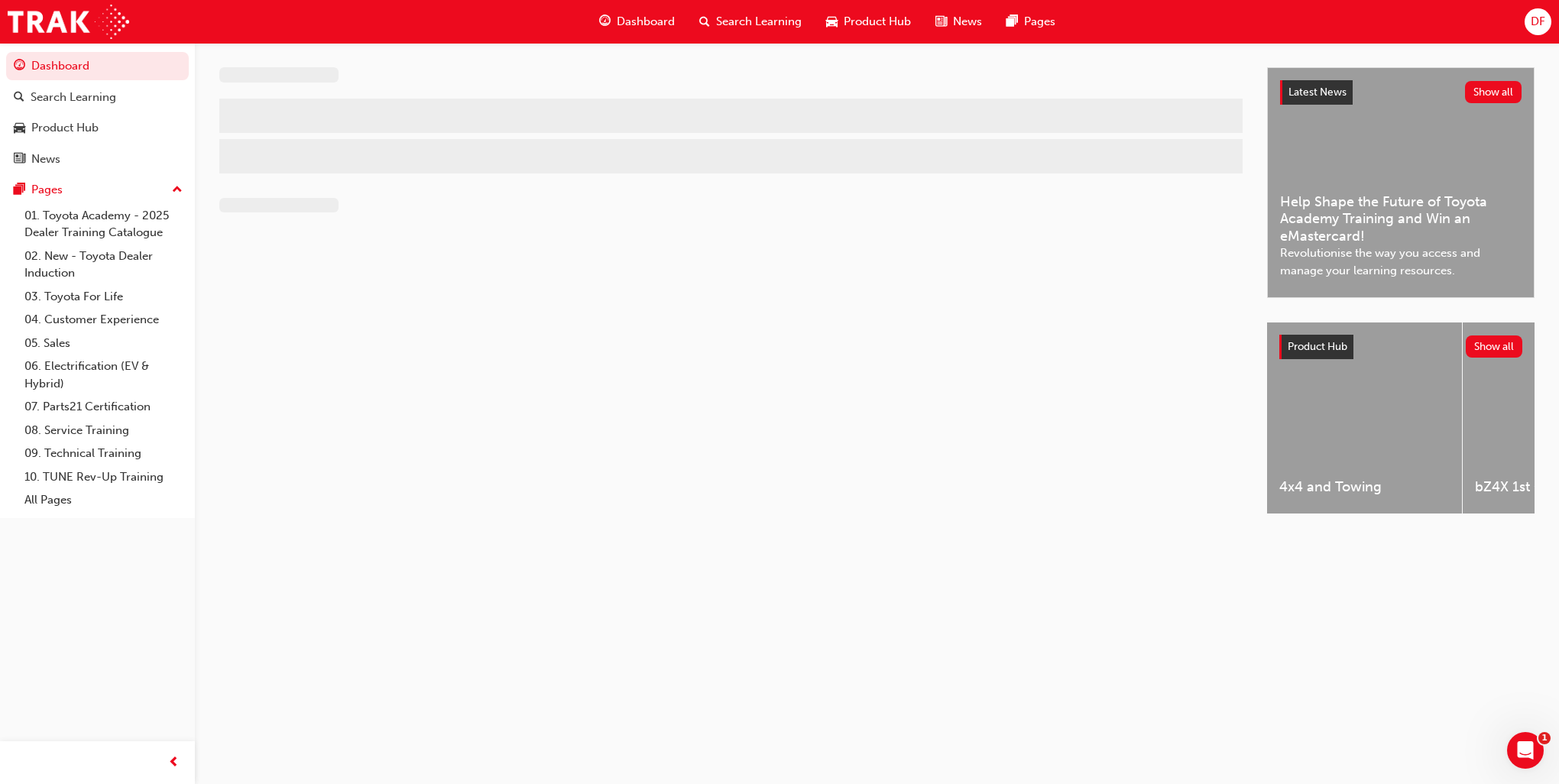
click at [1546, 24] on div "DF" at bounding box center [1538, 21] width 26 height 26
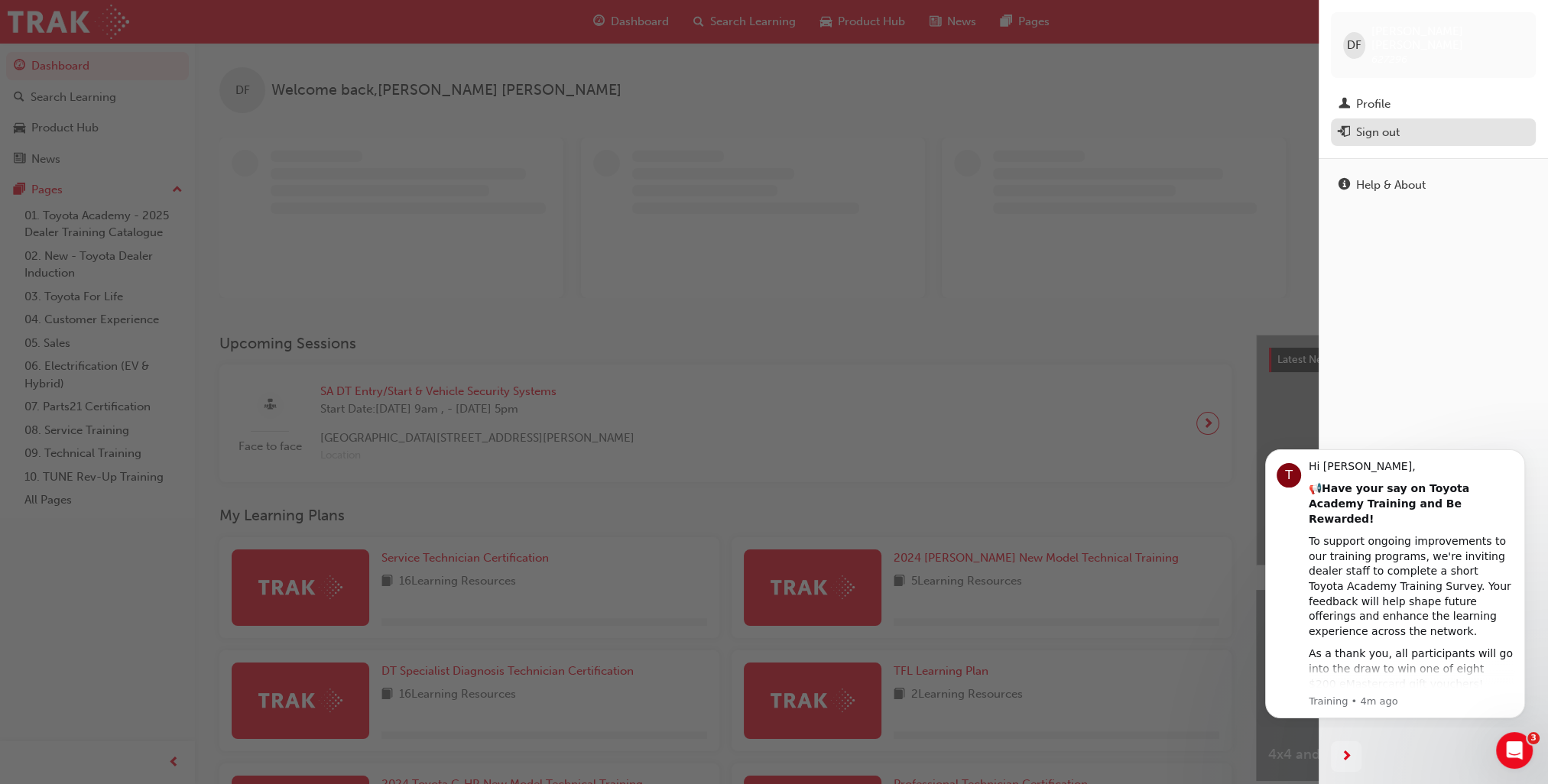
click at [1376, 126] on div "Sign out" at bounding box center [1378, 132] width 44 height 17
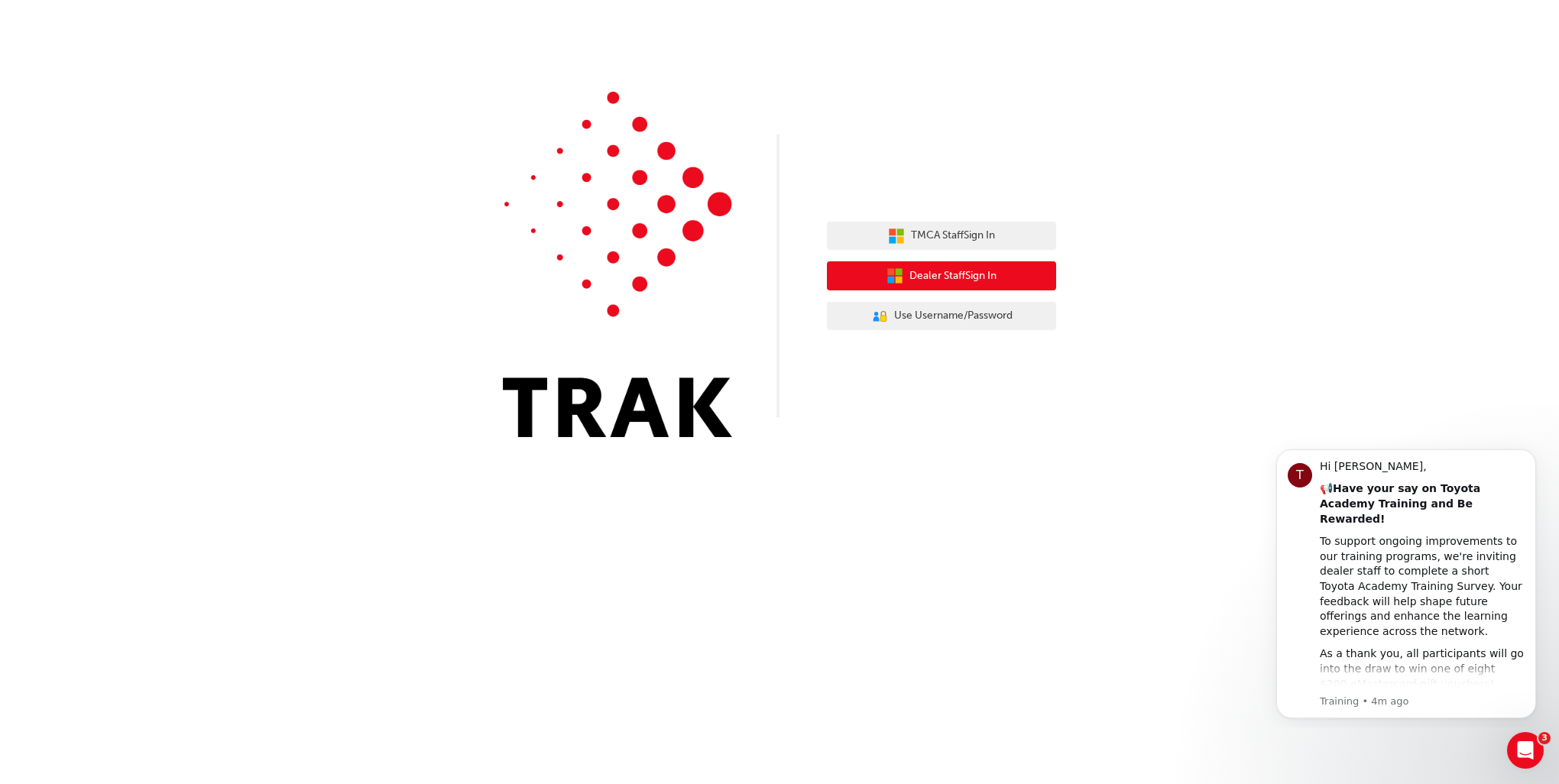
click at [999, 283] on button "Dealer Staff Sign In" at bounding box center [941, 275] width 229 height 29
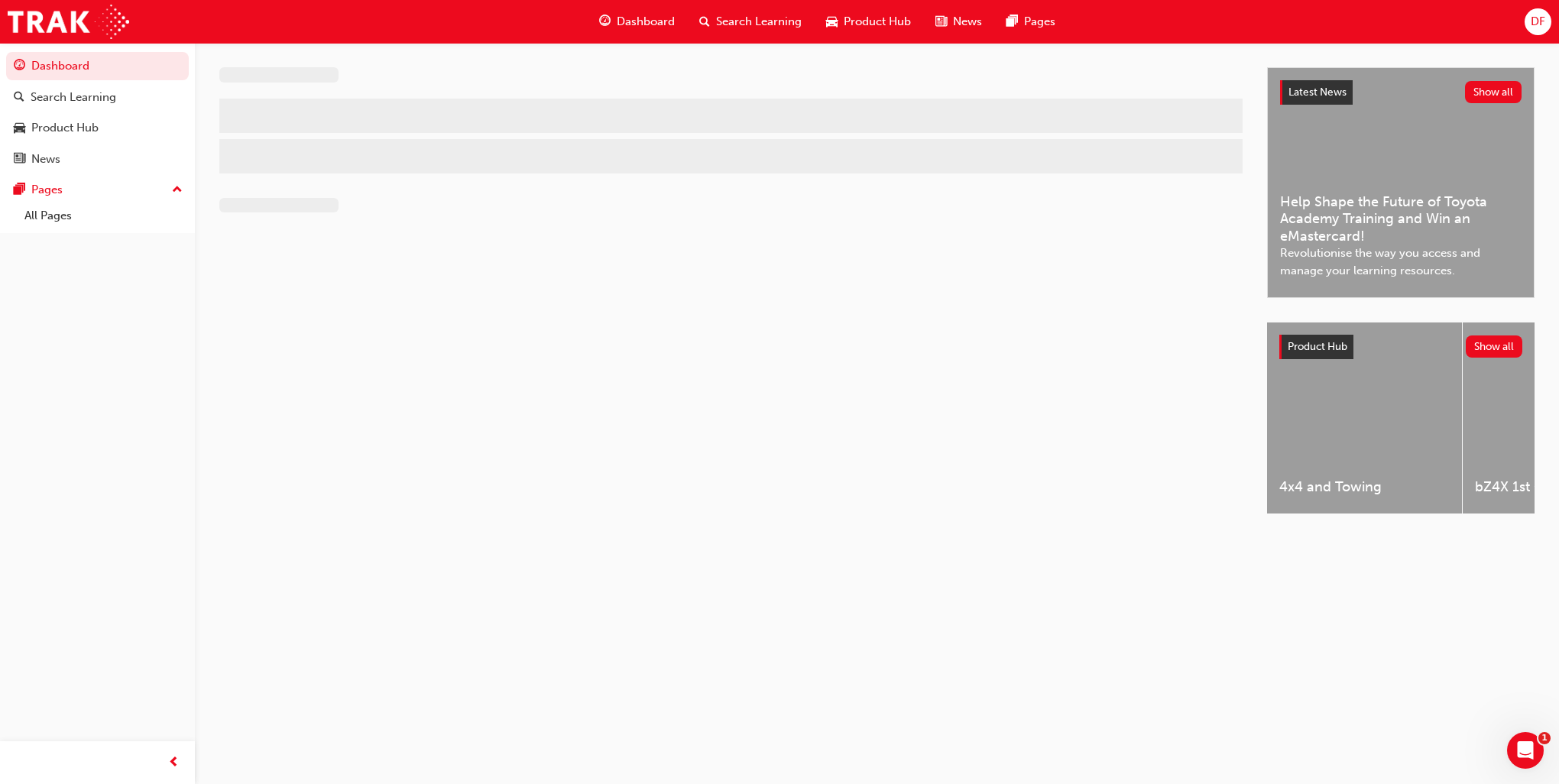
drag, startPoint x: 1022, startPoint y: 97, endPoint x: 1175, endPoint y: 68, distance: 155.7
click at [1022, 97] on div at bounding box center [743, 120] width 1048 height 107
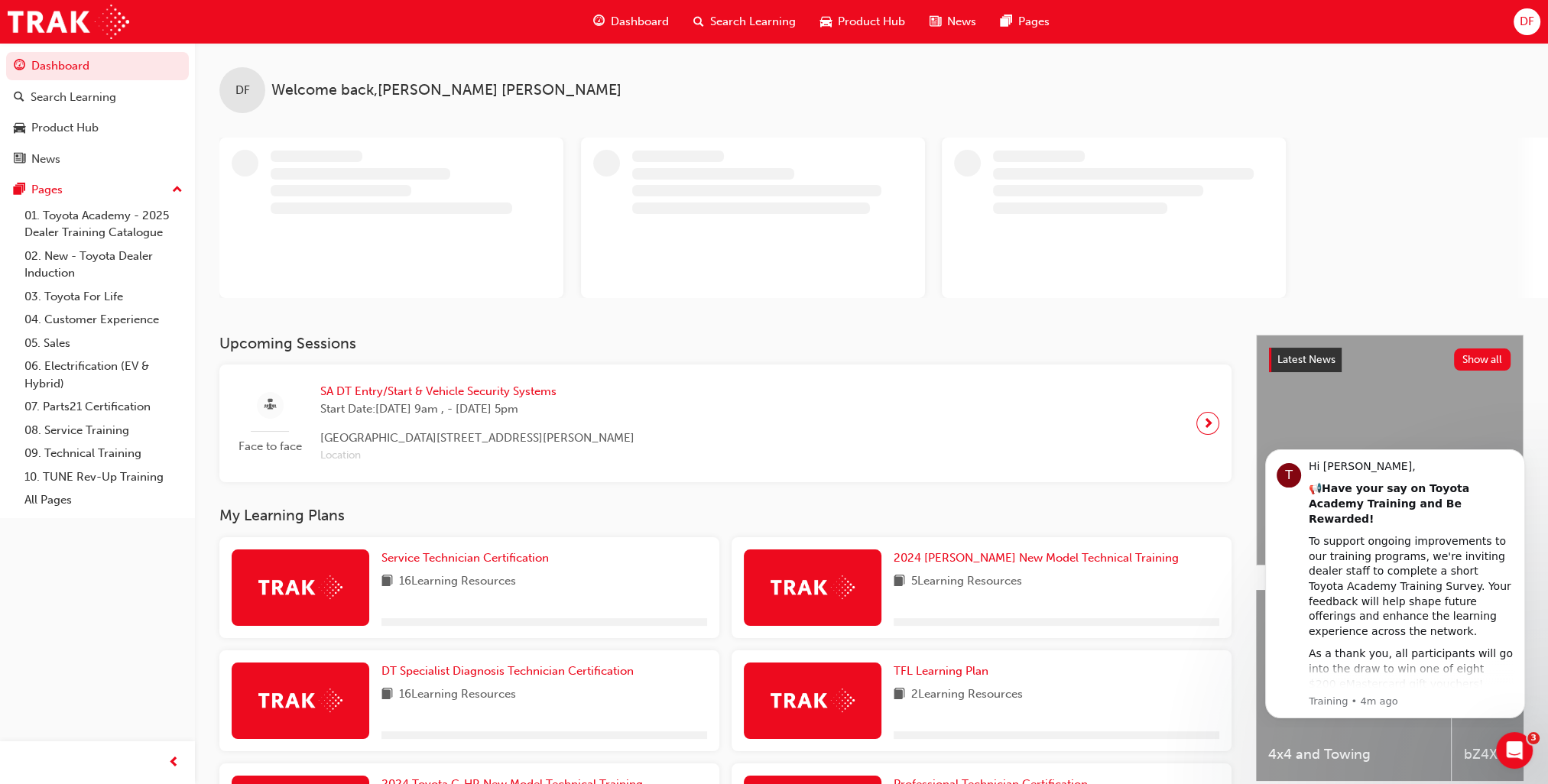
click at [1533, 10] on div "DF" at bounding box center [1527, 21] width 26 height 26
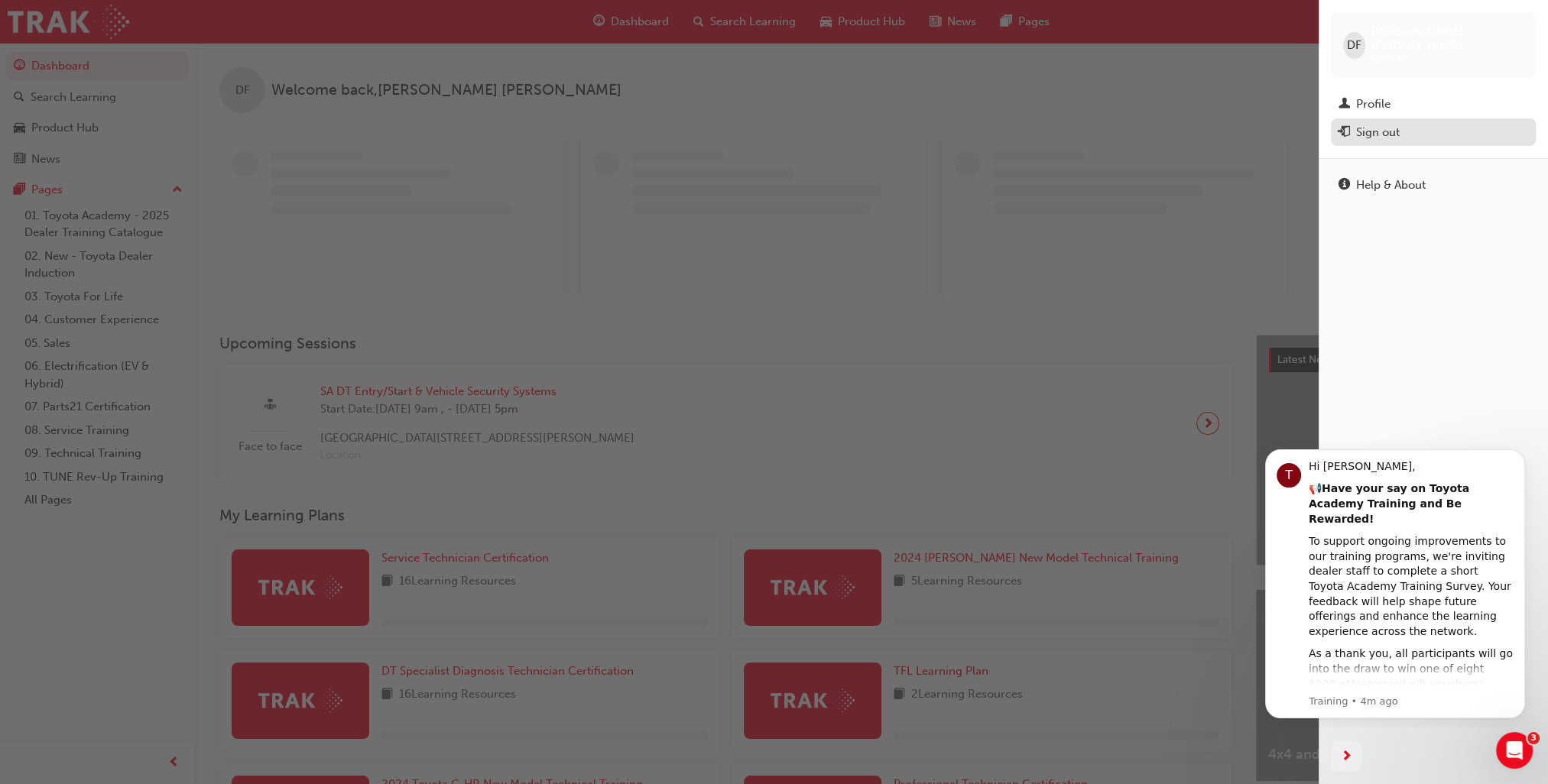
click at [1452, 123] on div "Sign out" at bounding box center [1433, 132] width 189 height 19
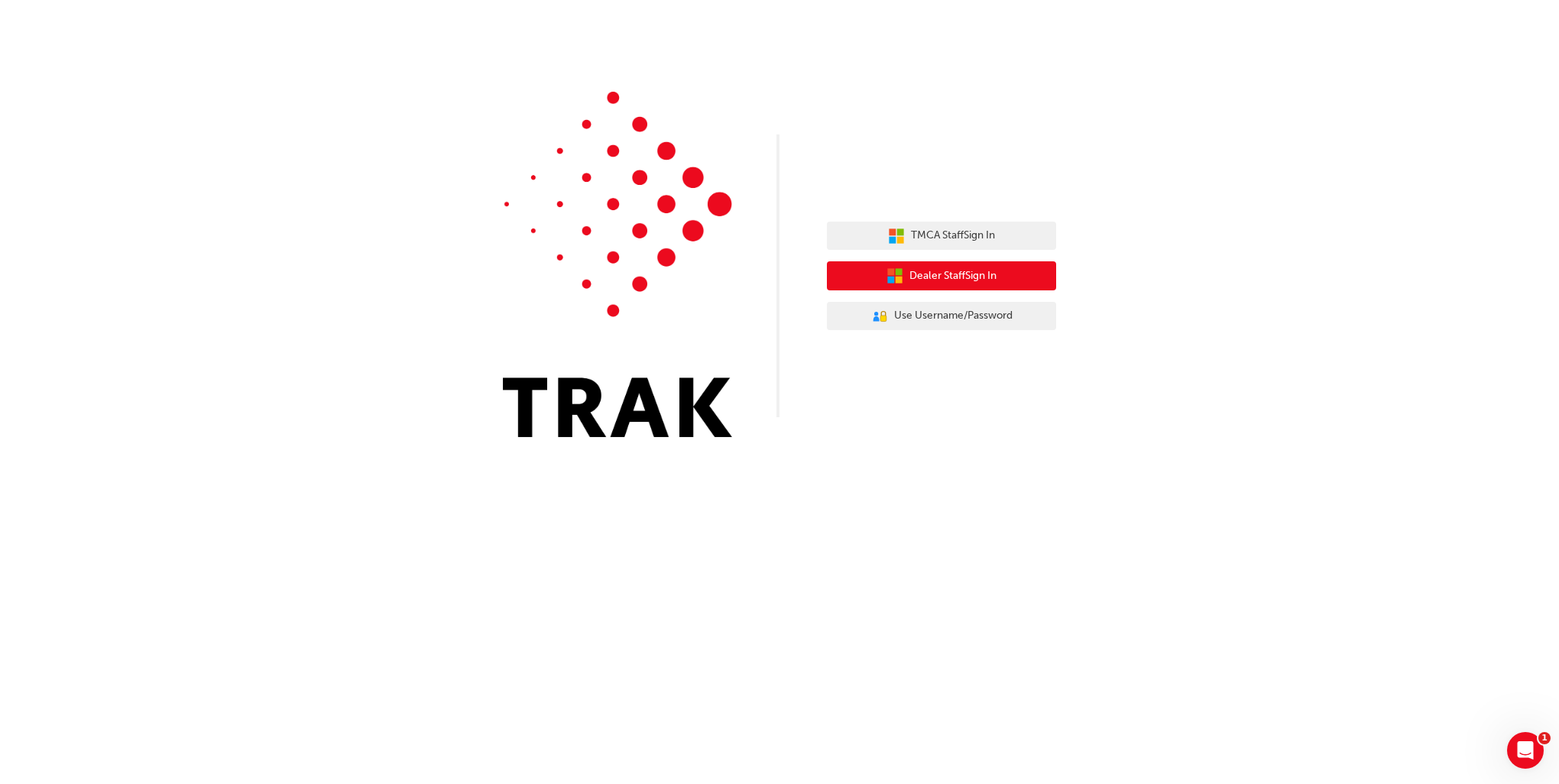
click at [968, 282] on span "Dealer Staff Sign In" at bounding box center [953, 276] width 87 height 17
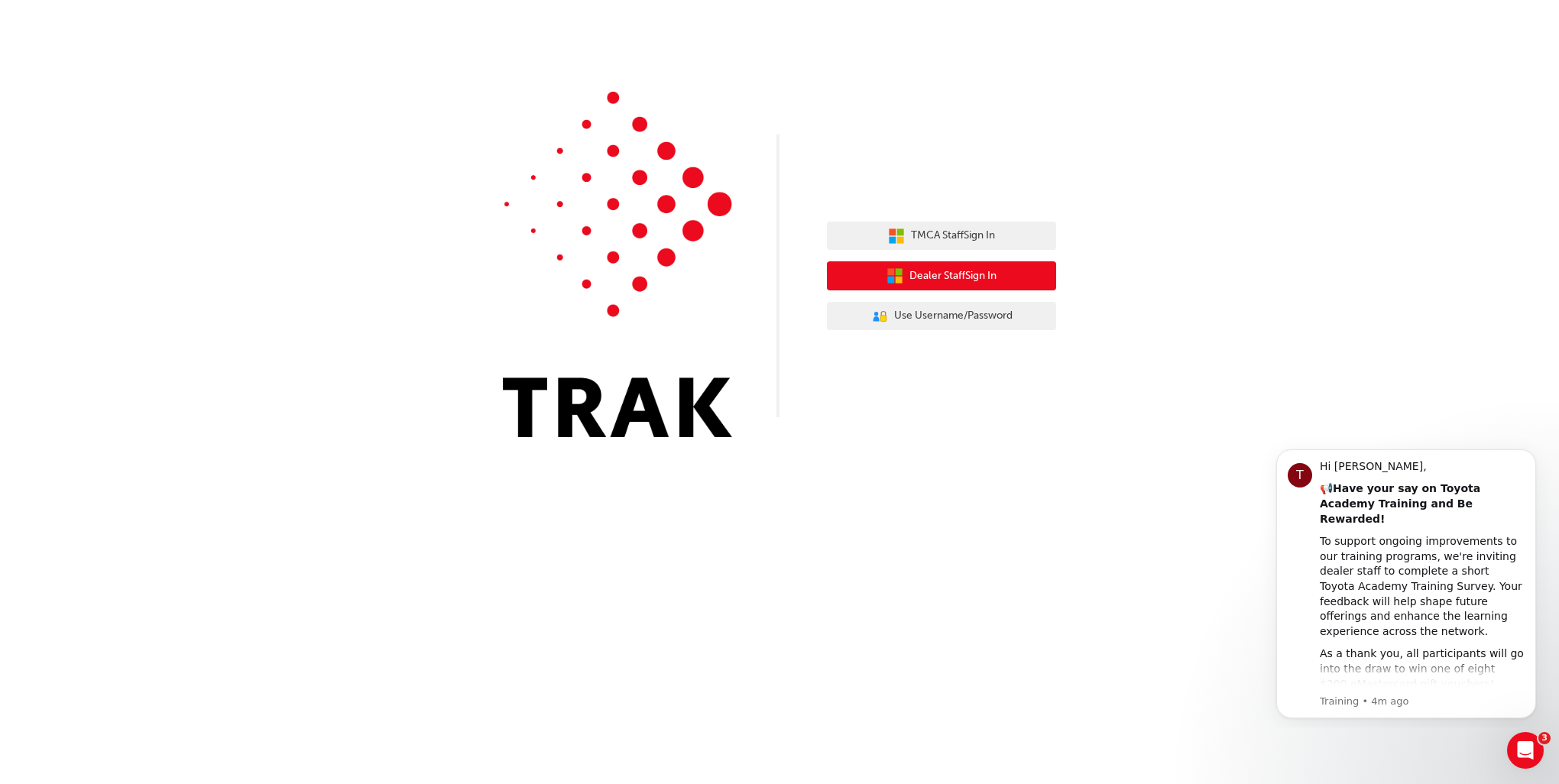
click at [968, 282] on span "Dealer Staff Sign In" at bounding box center [953, 276] width 87 height 17
